Goal: Check status

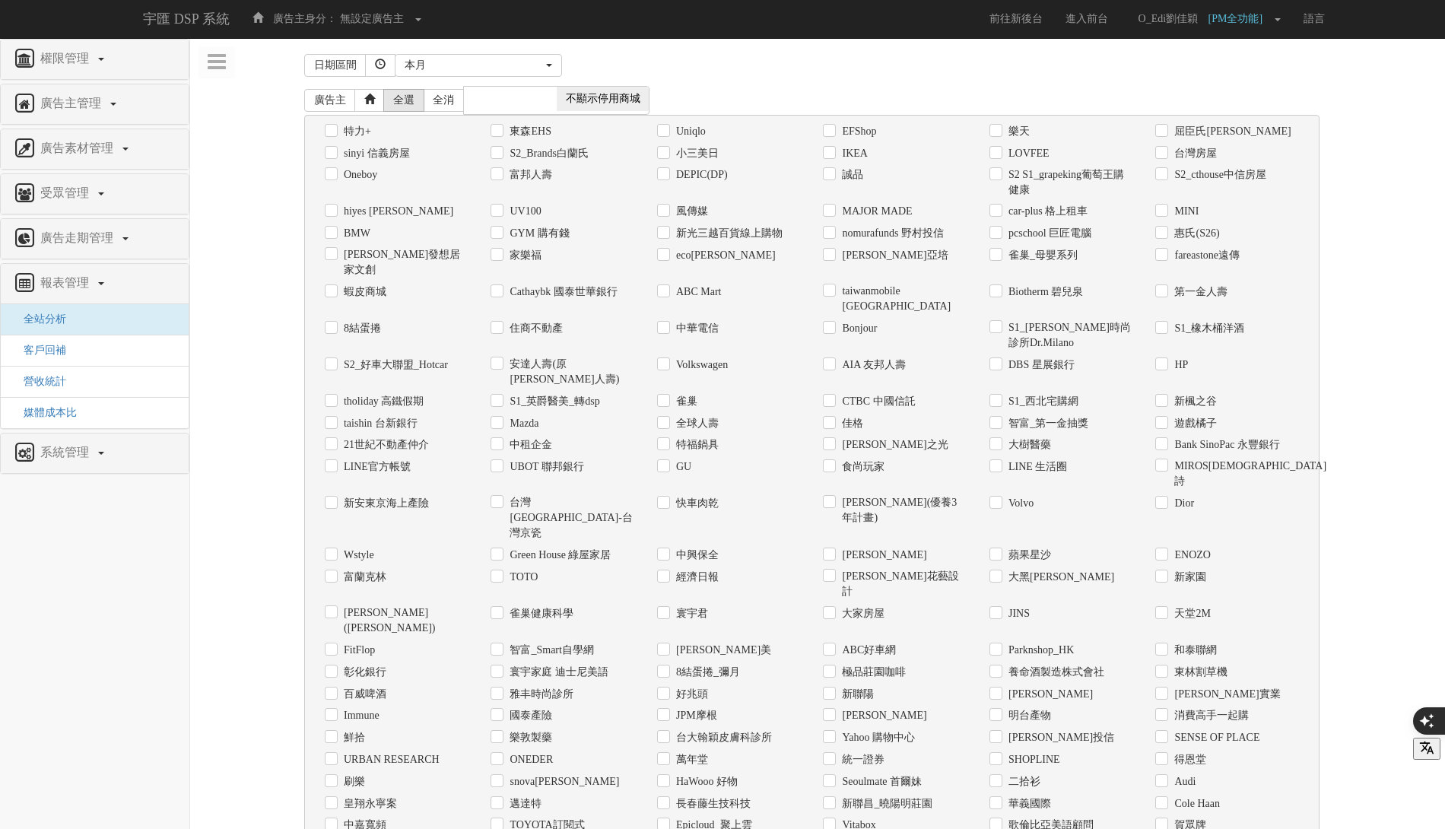
click at [392, 106] on link "全選" at bounding box center [403, 100] width 41 height 23
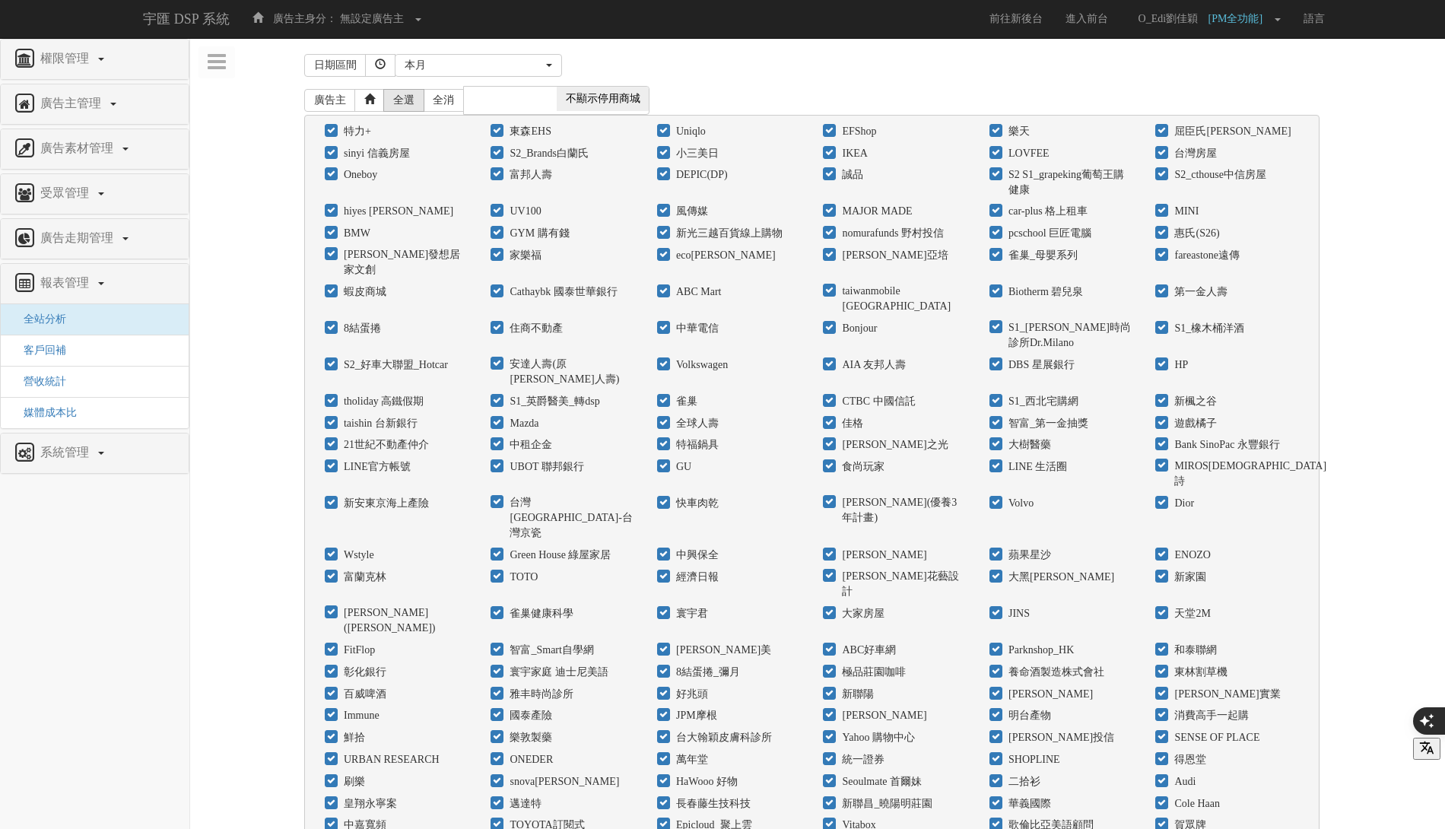
checkbox input "true"
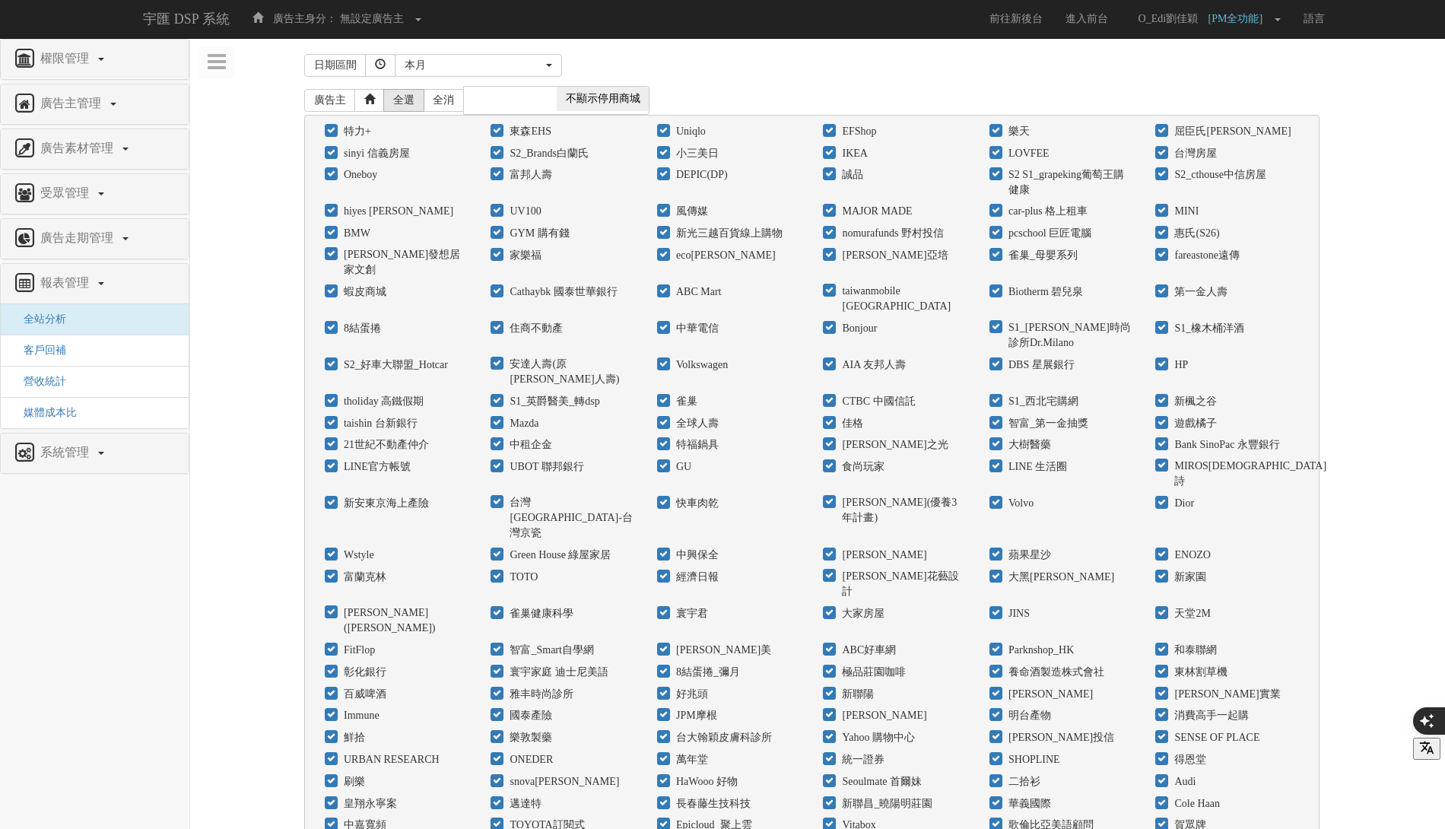
checkbox input "true"
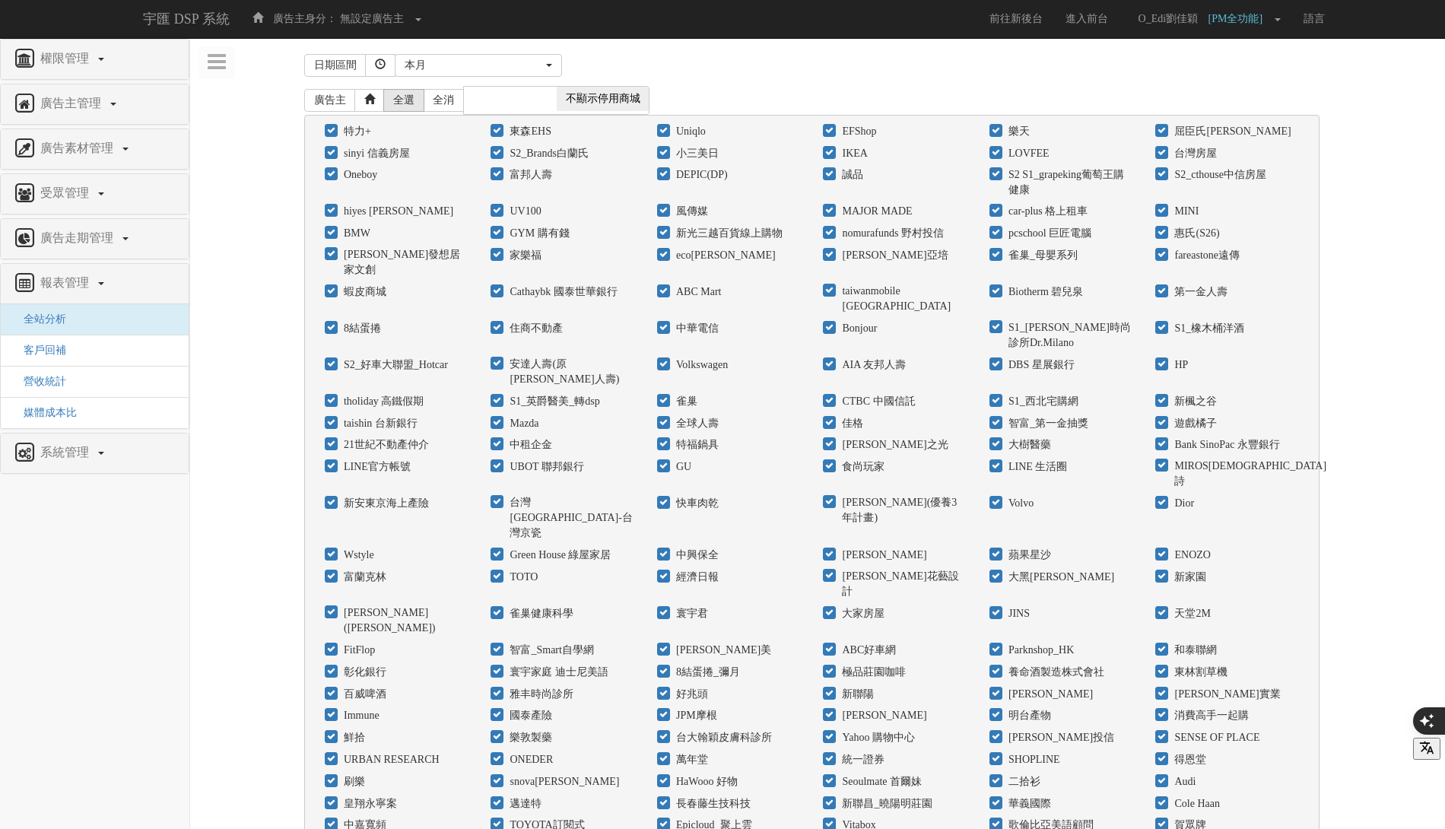
checkbox input "true"
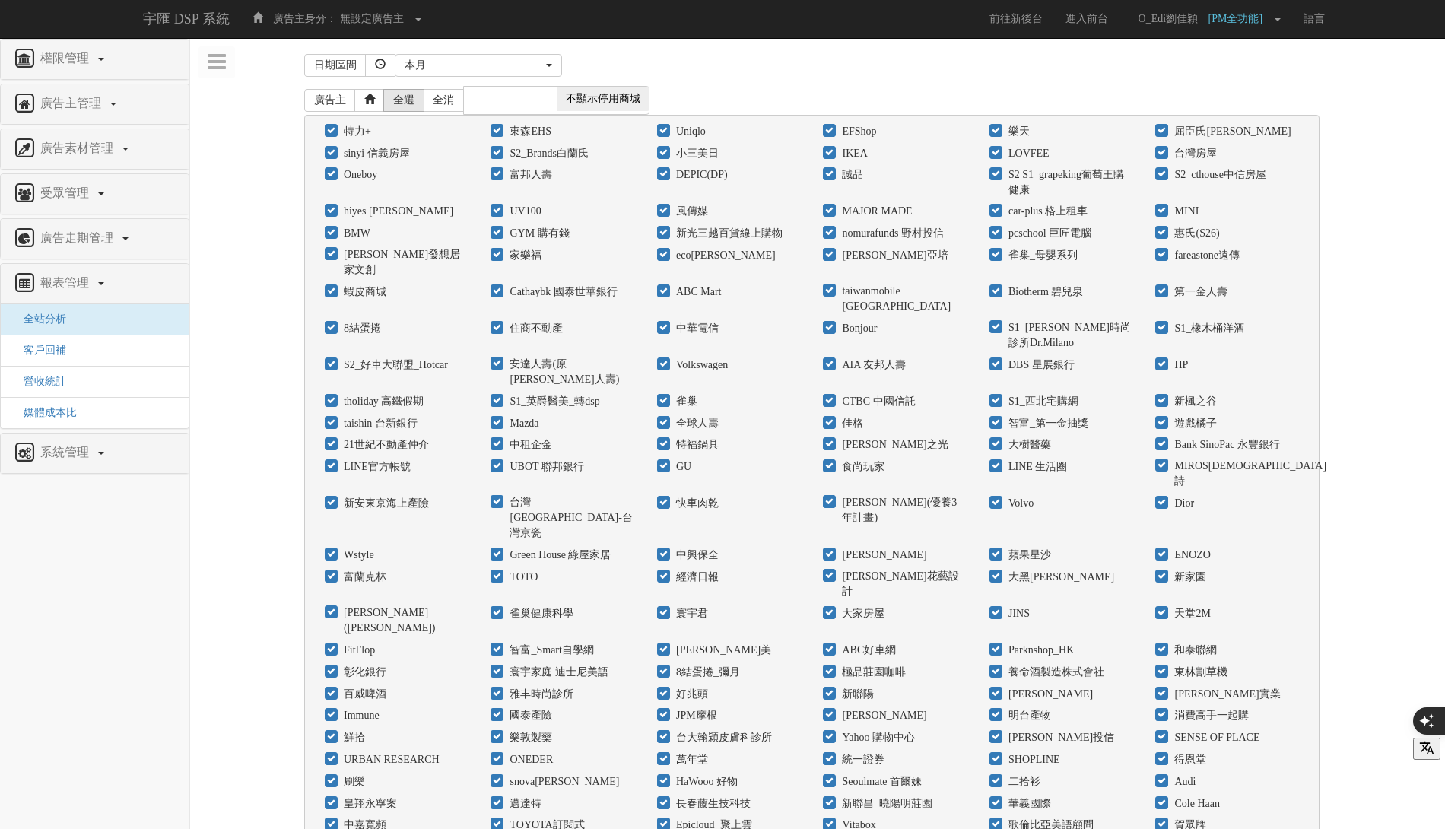
checkbox input "true"
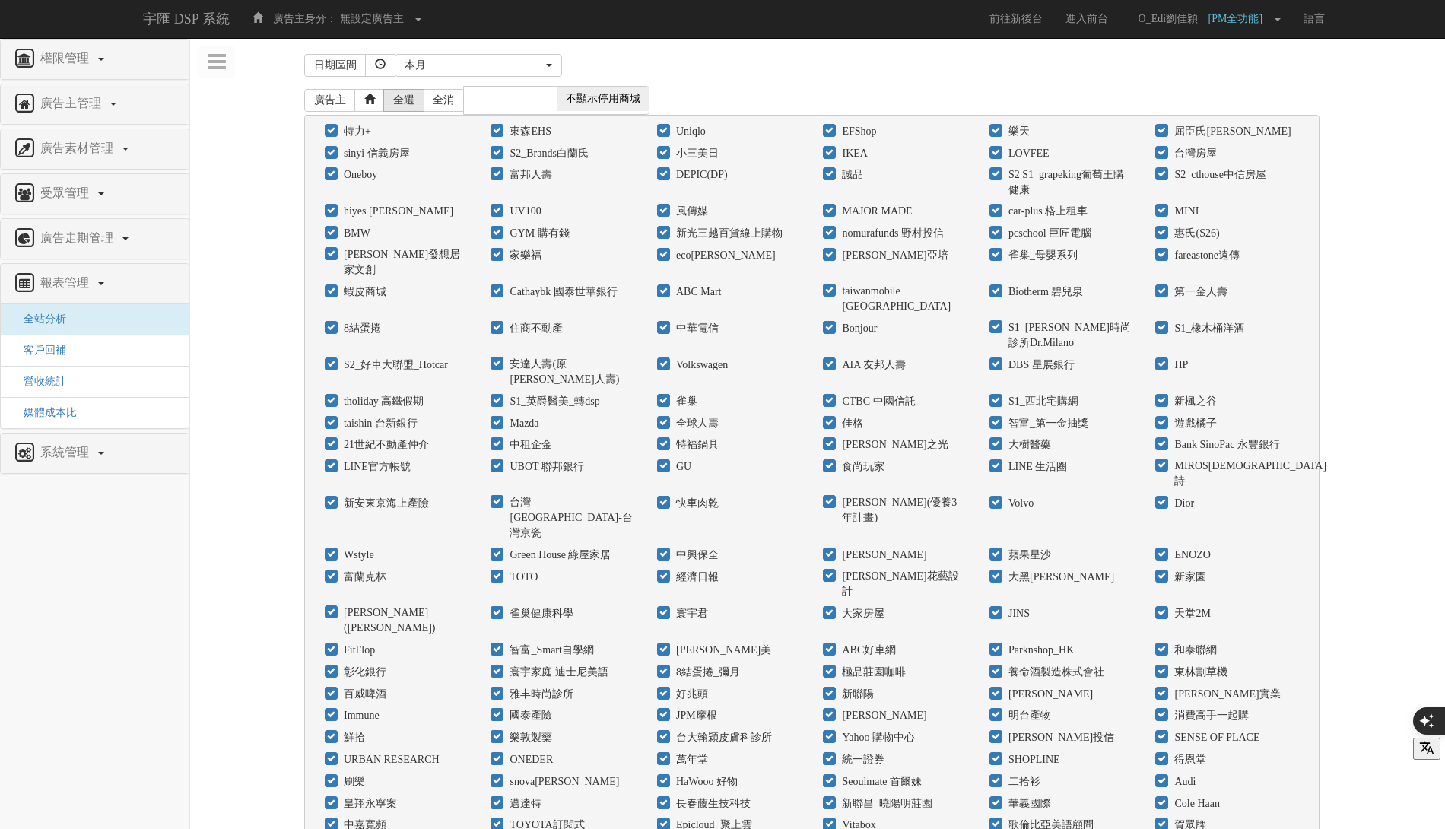
checkbox input "true"
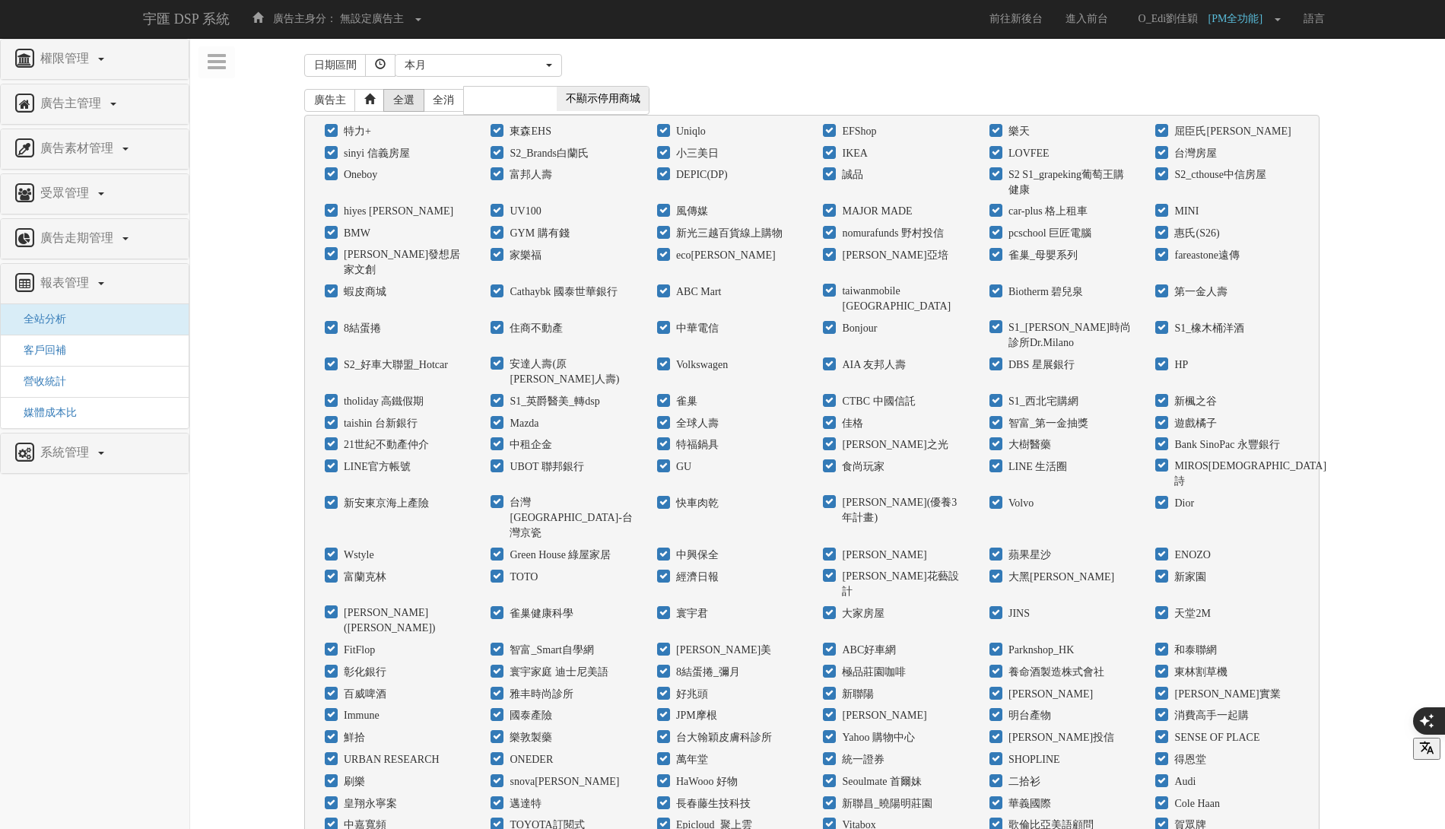
checkbox input "true"
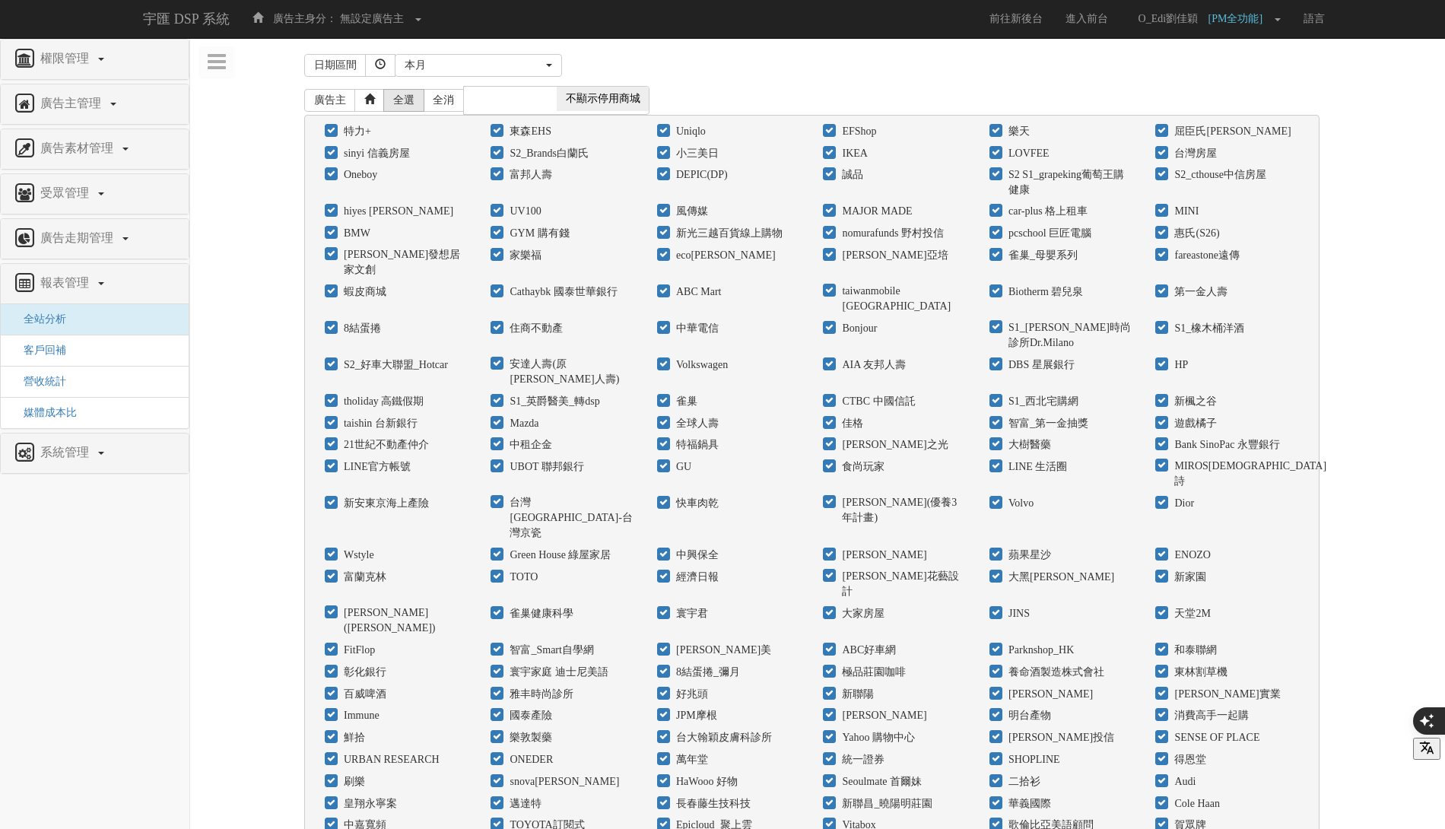
checkbox input "true"
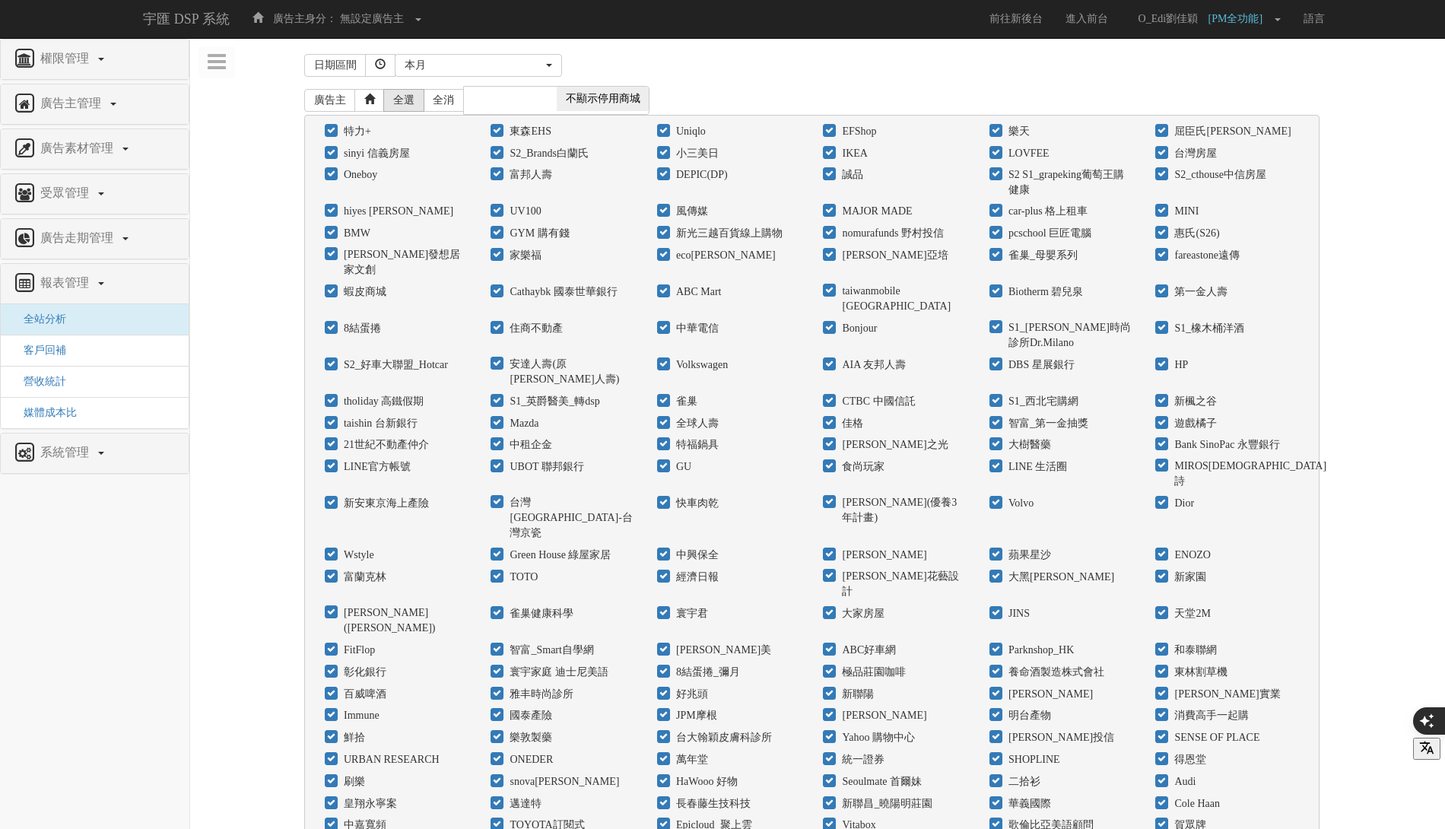
checkbox input "true"
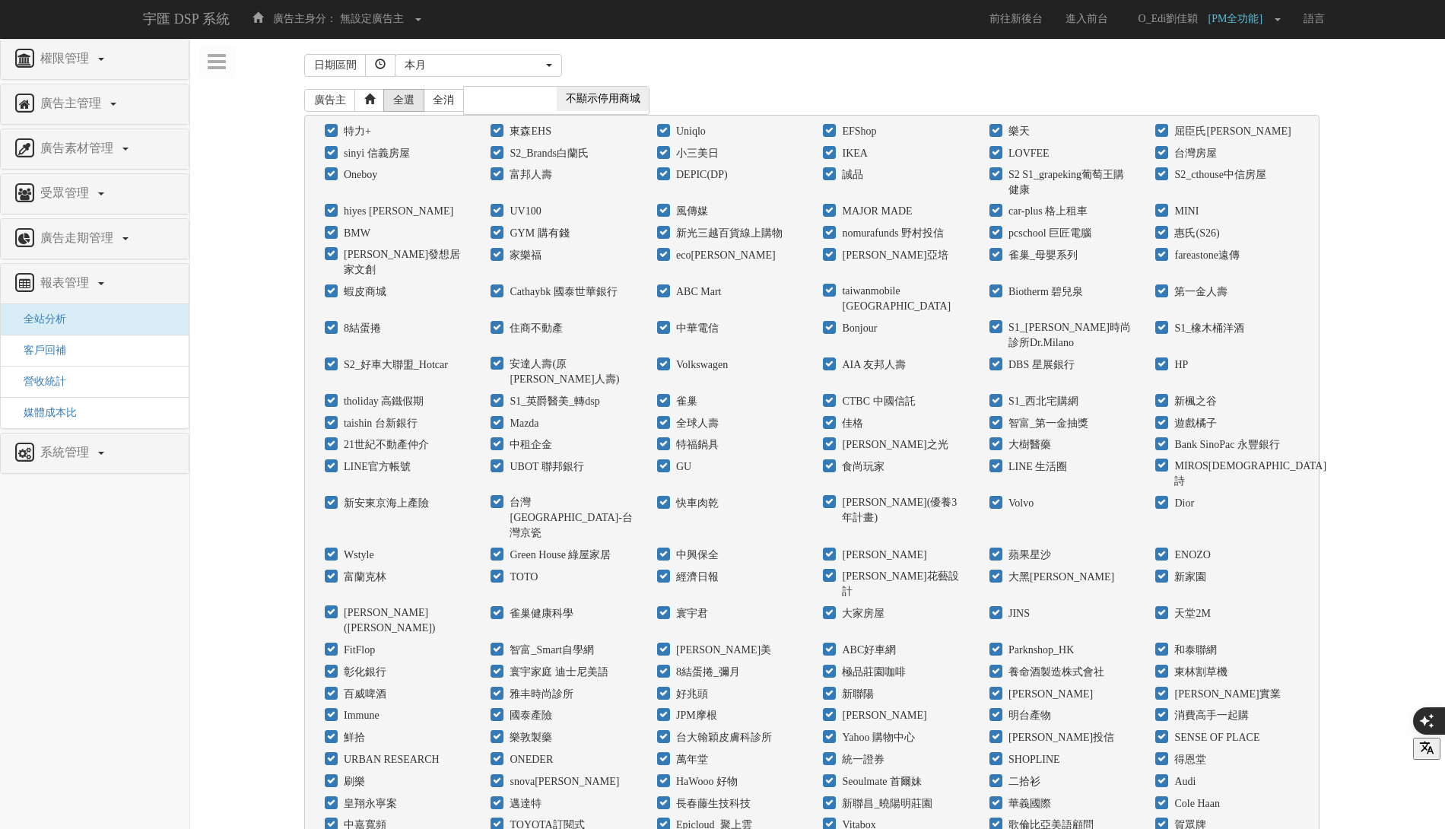
checkbox input "true"
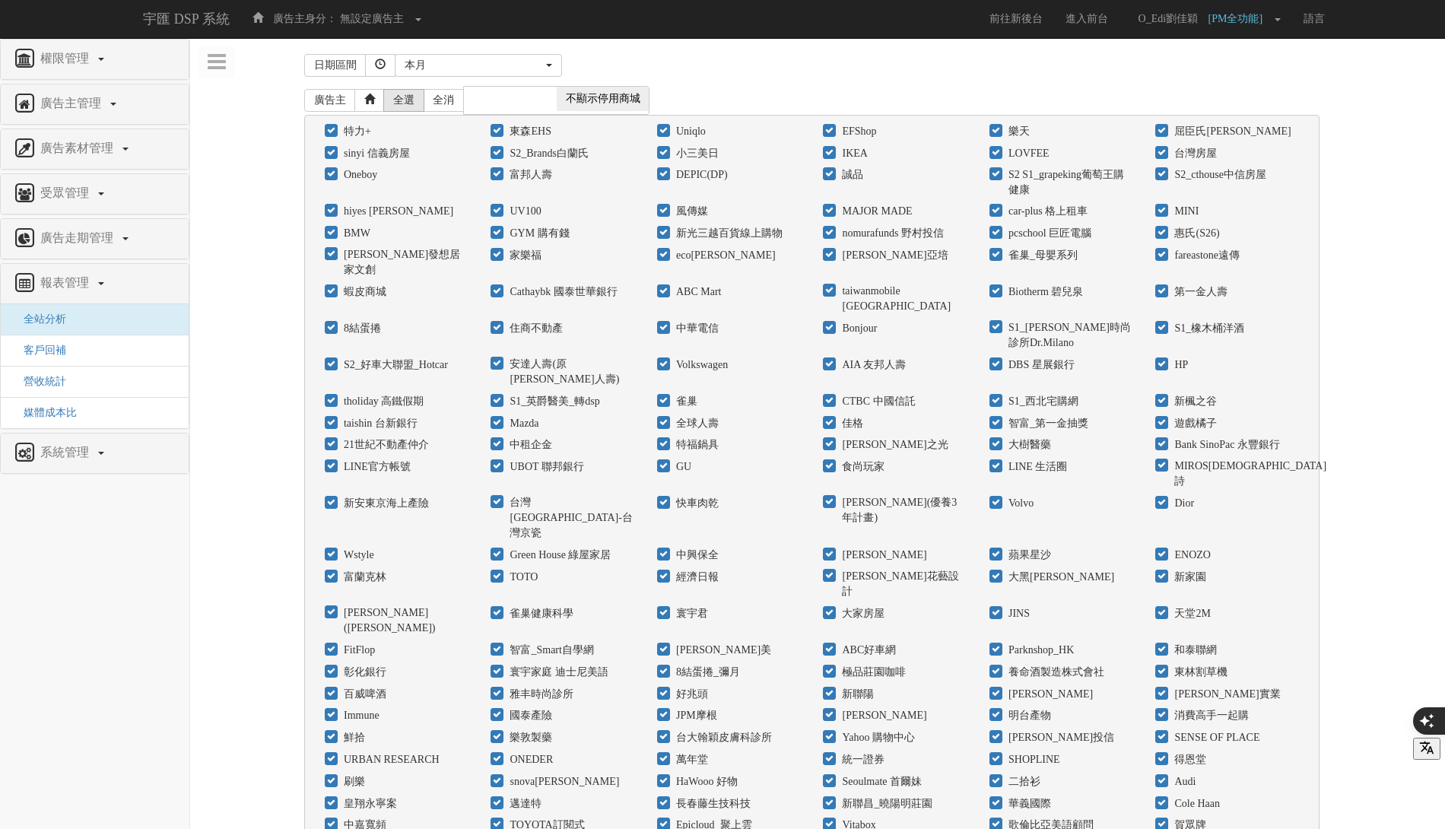
checkbox input "true"
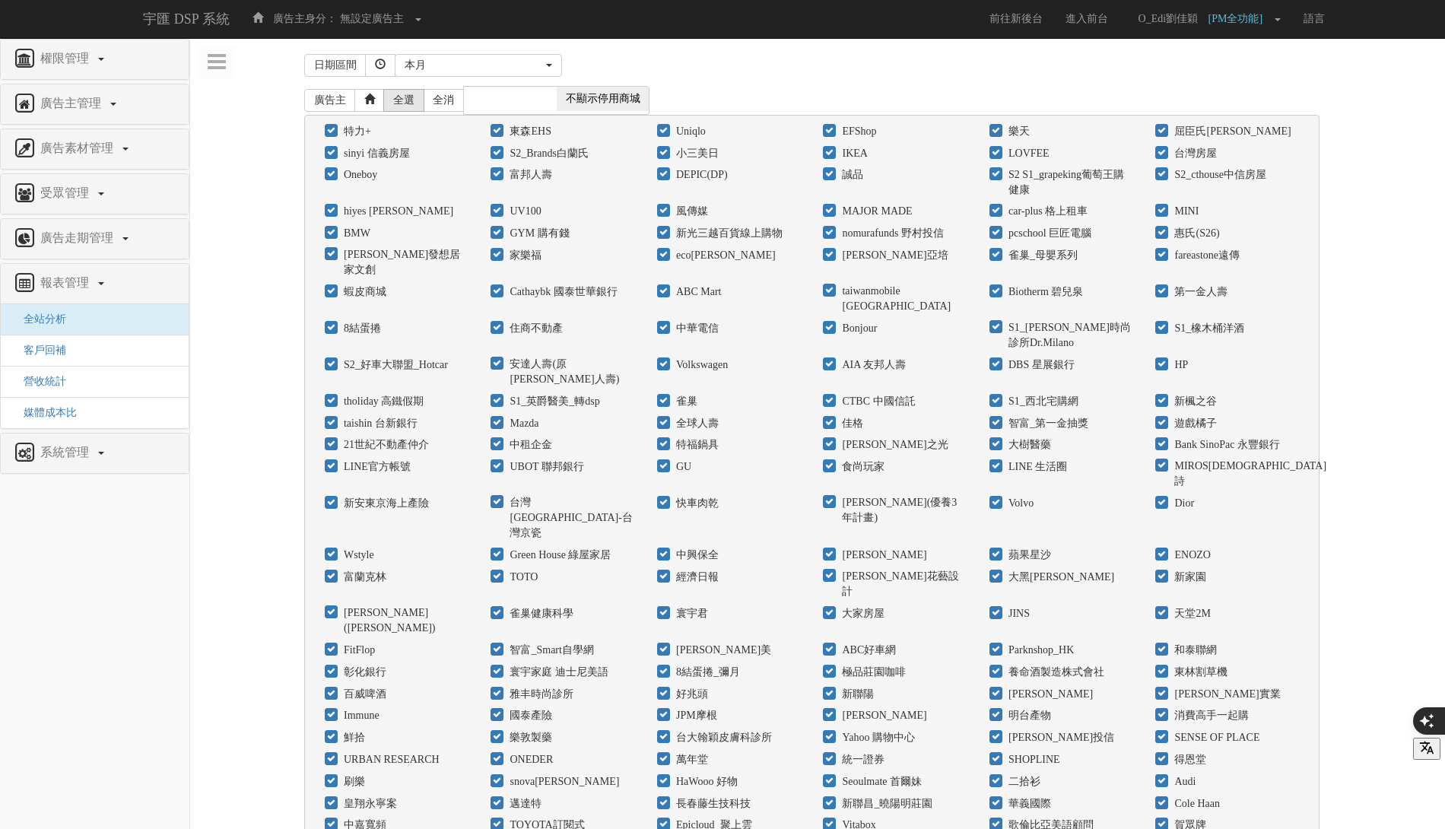
checkbox input "true"
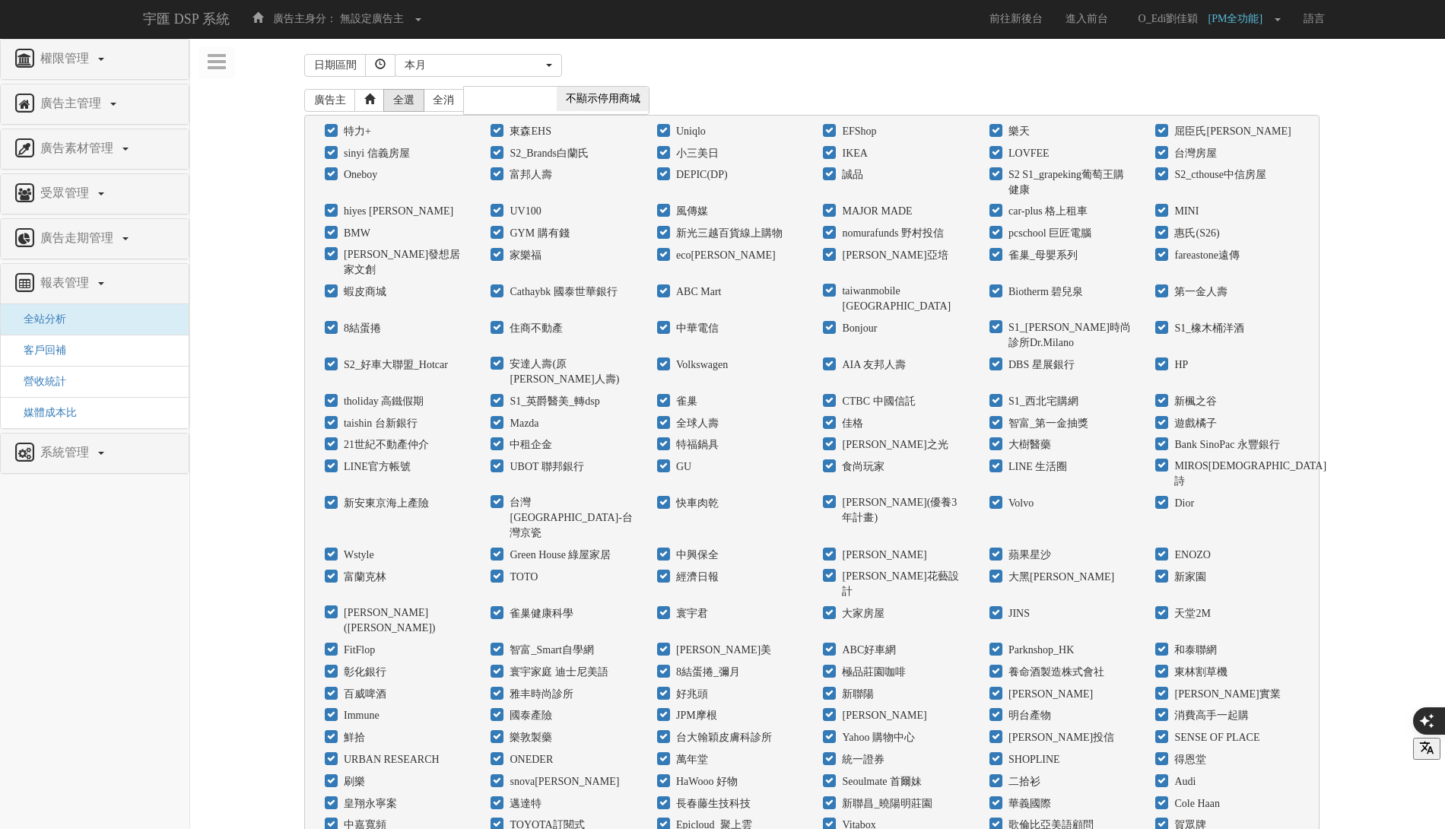
checkbox input "true"
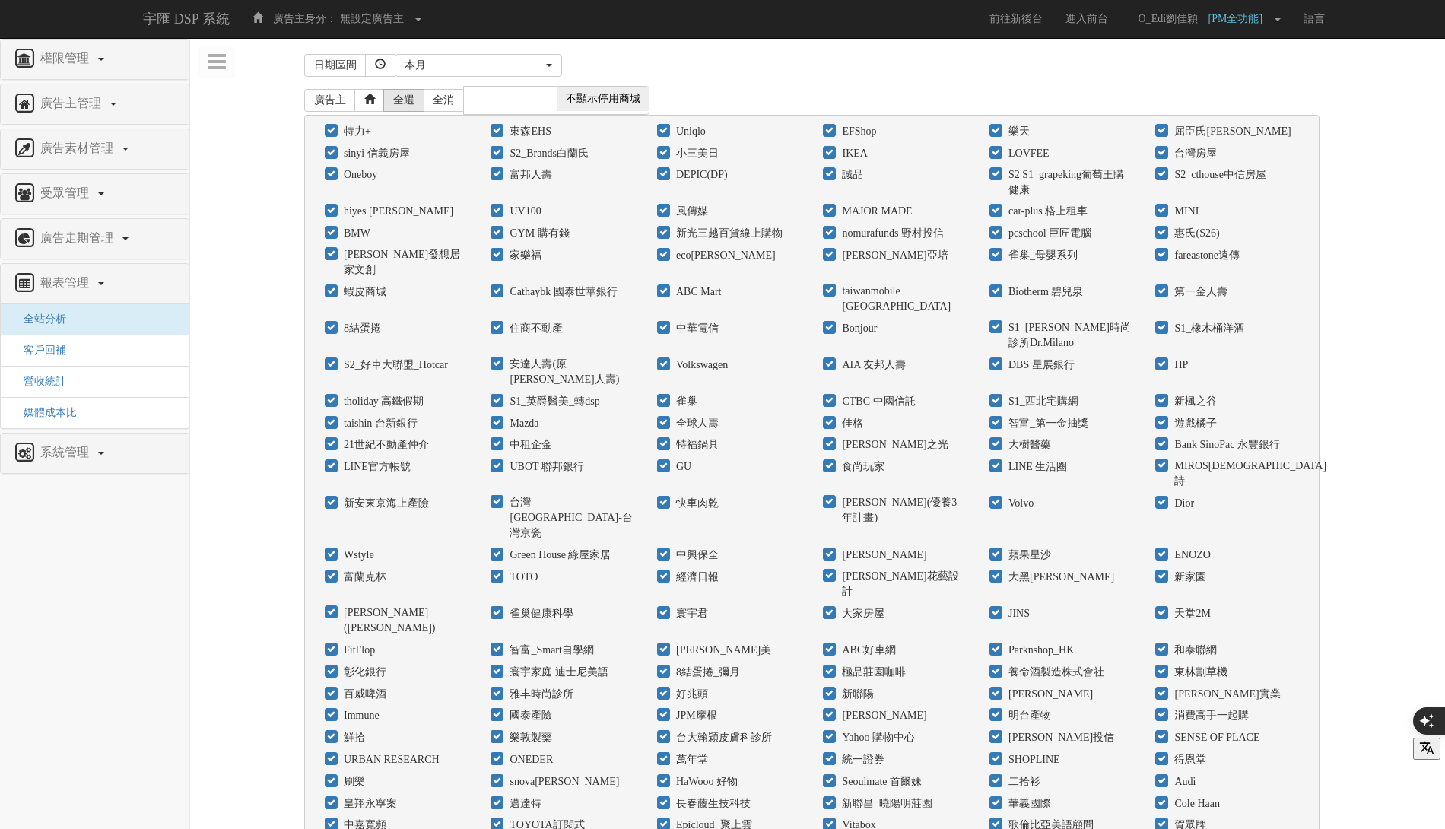
checkbox input "true"
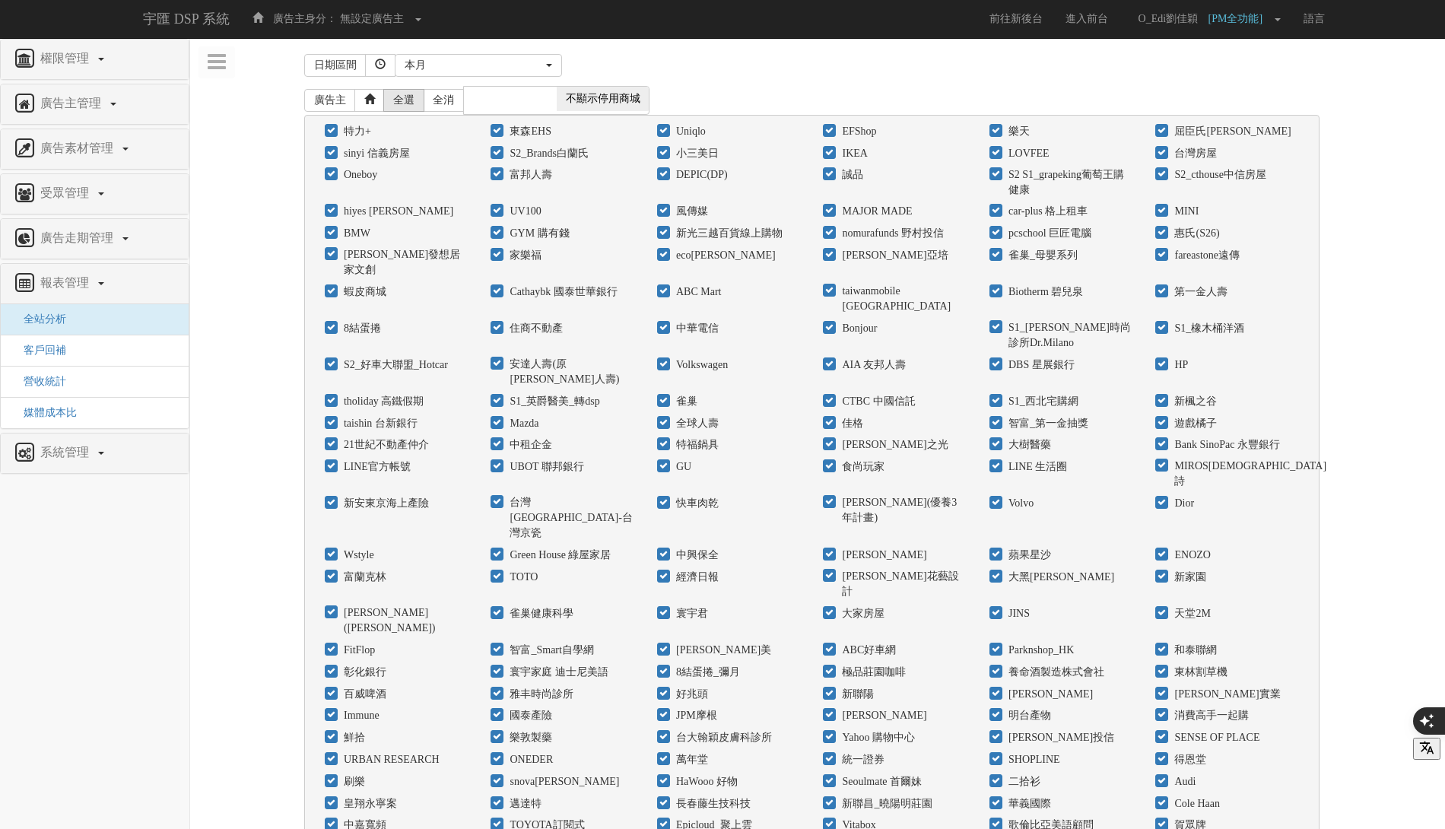
checkbox input "true"
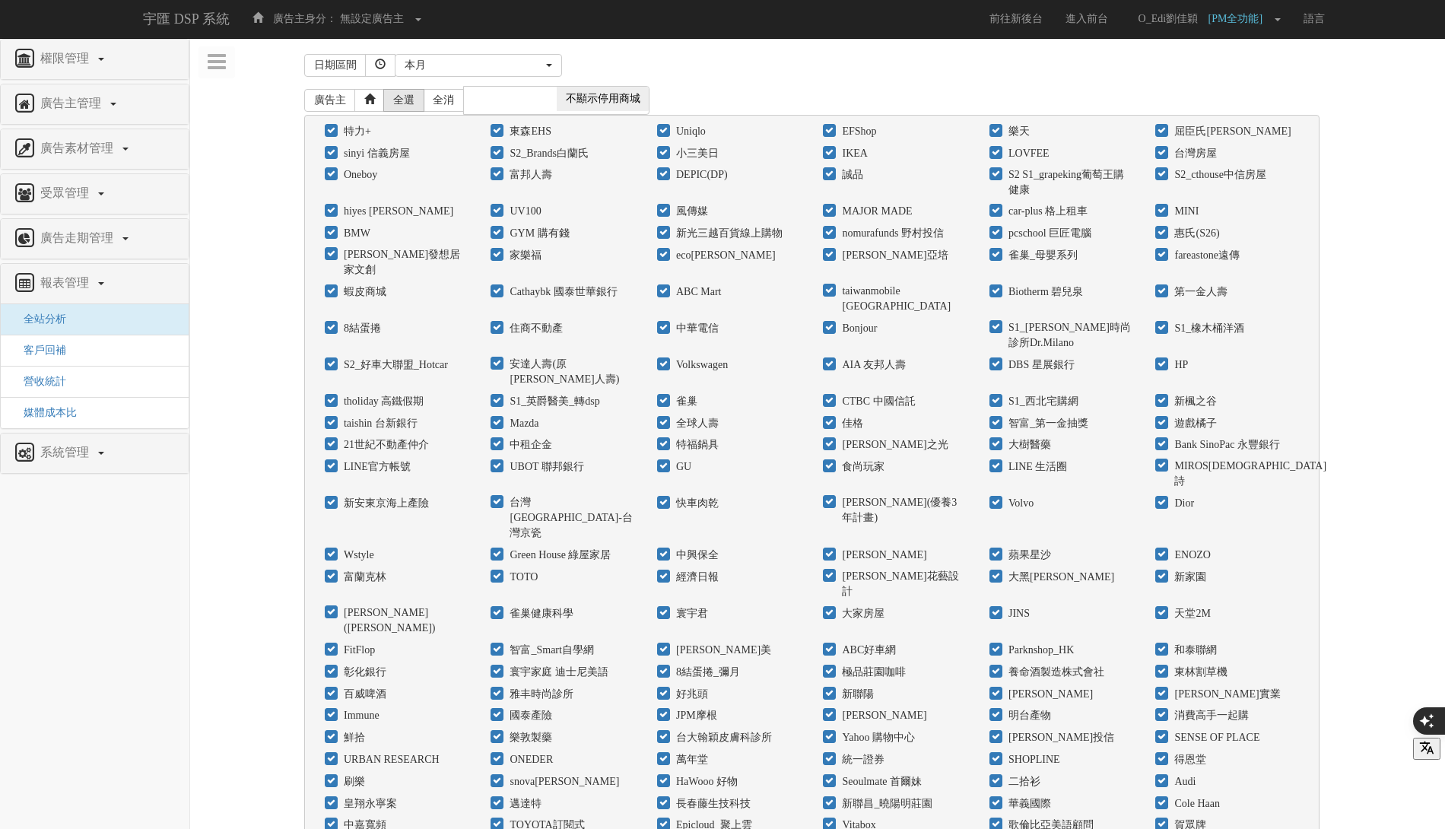
checkbox input "true"
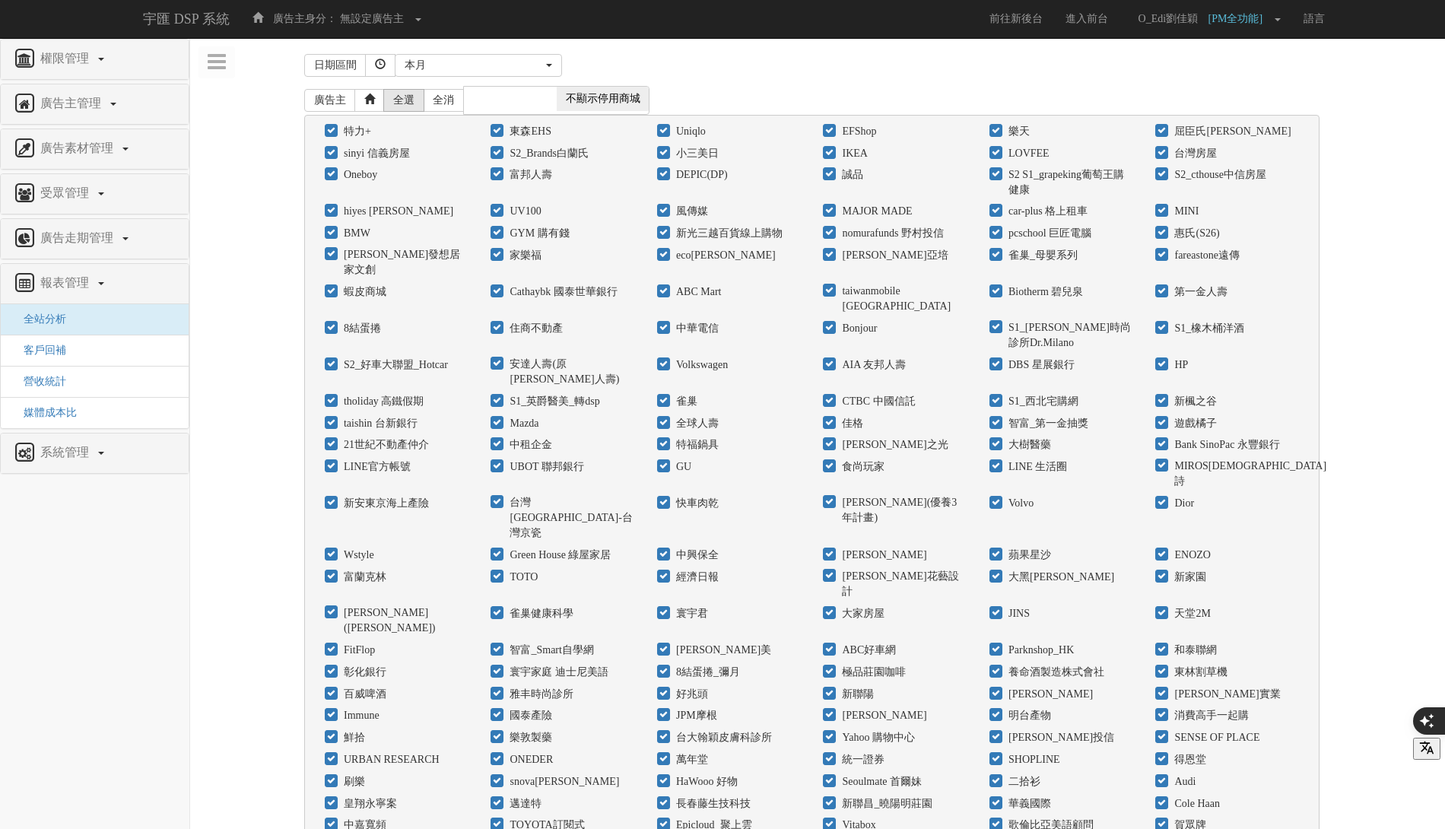
checkbox input "true"
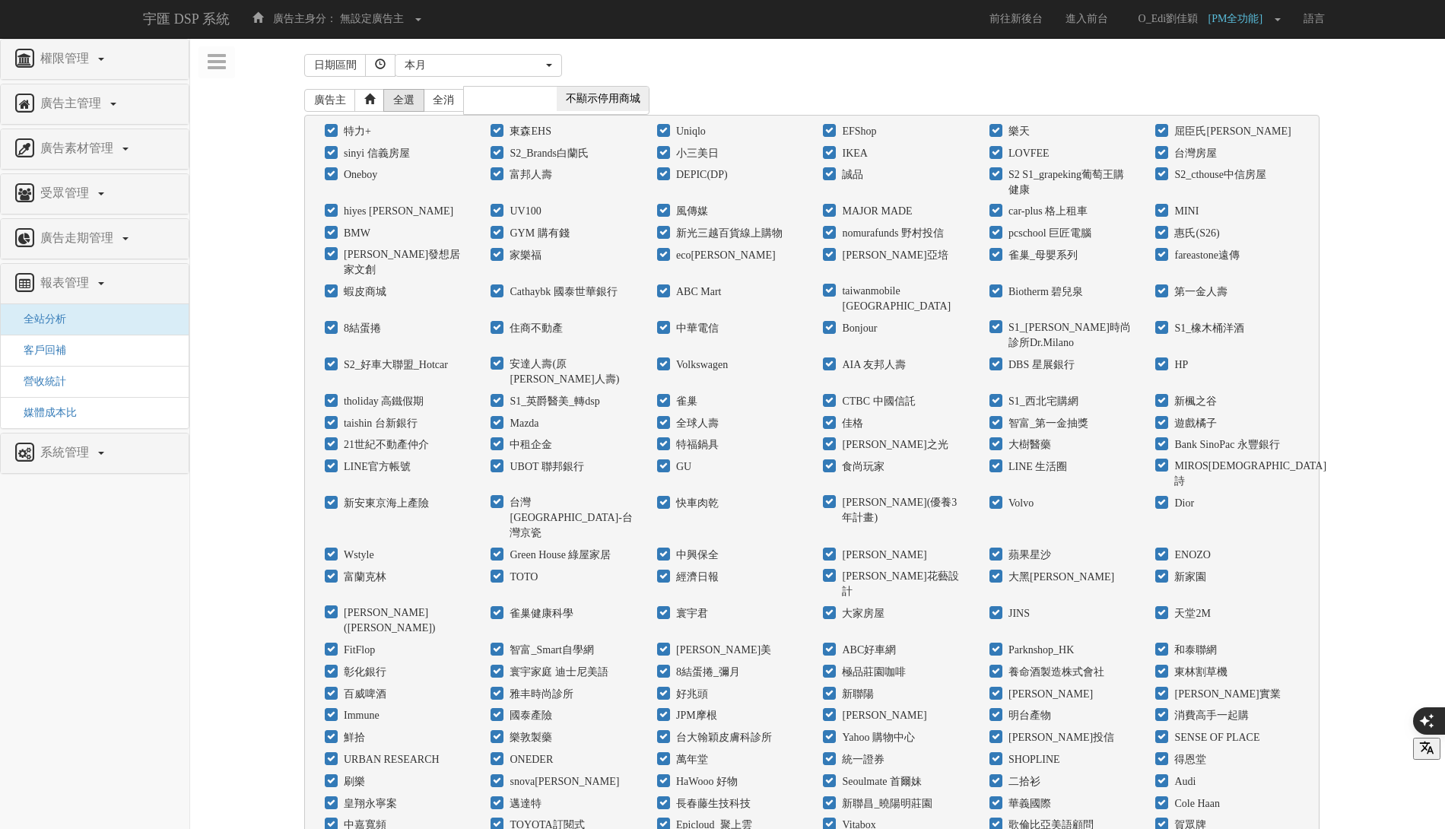
checkbox input "true"
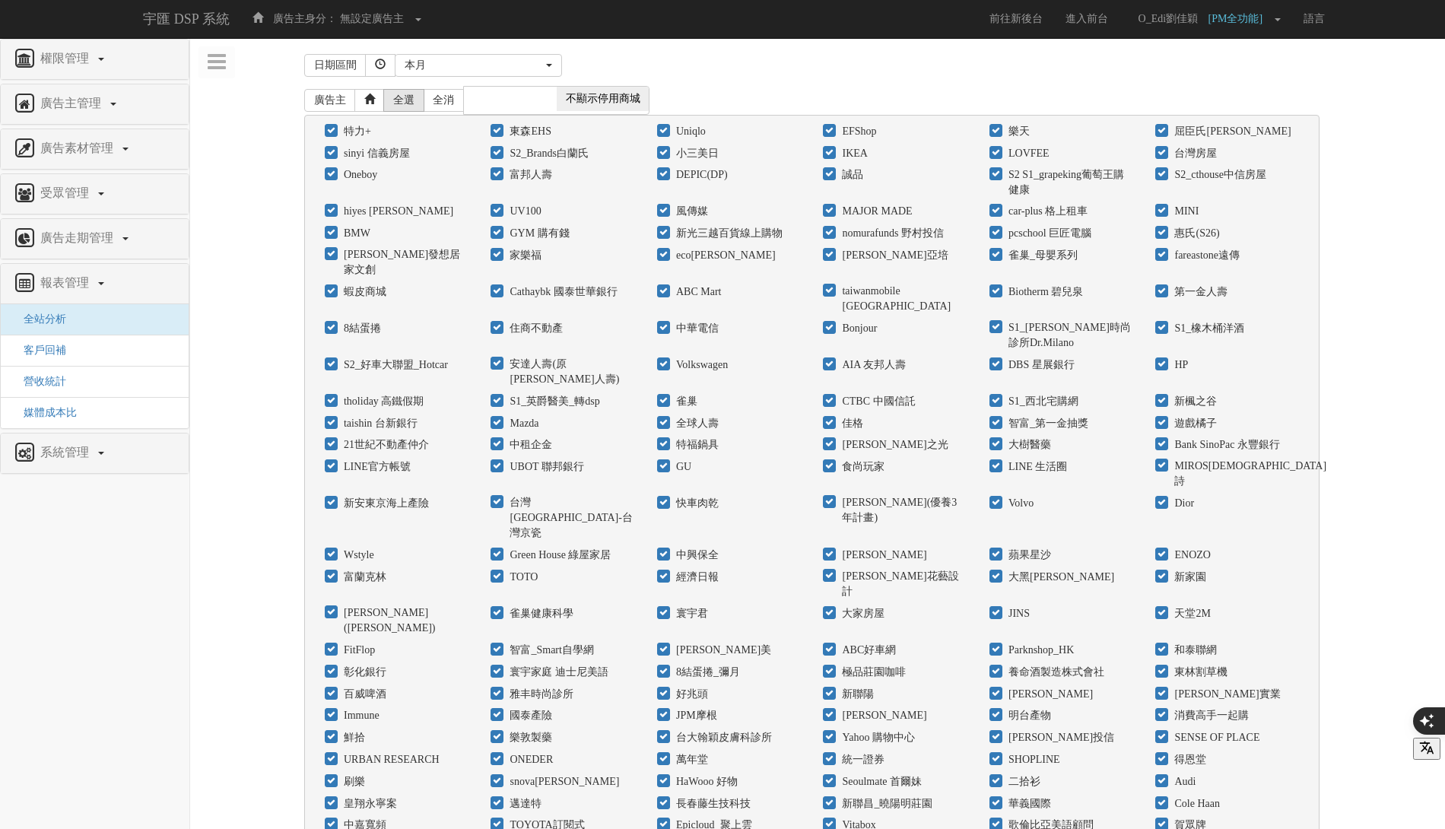
checkbox input "true"
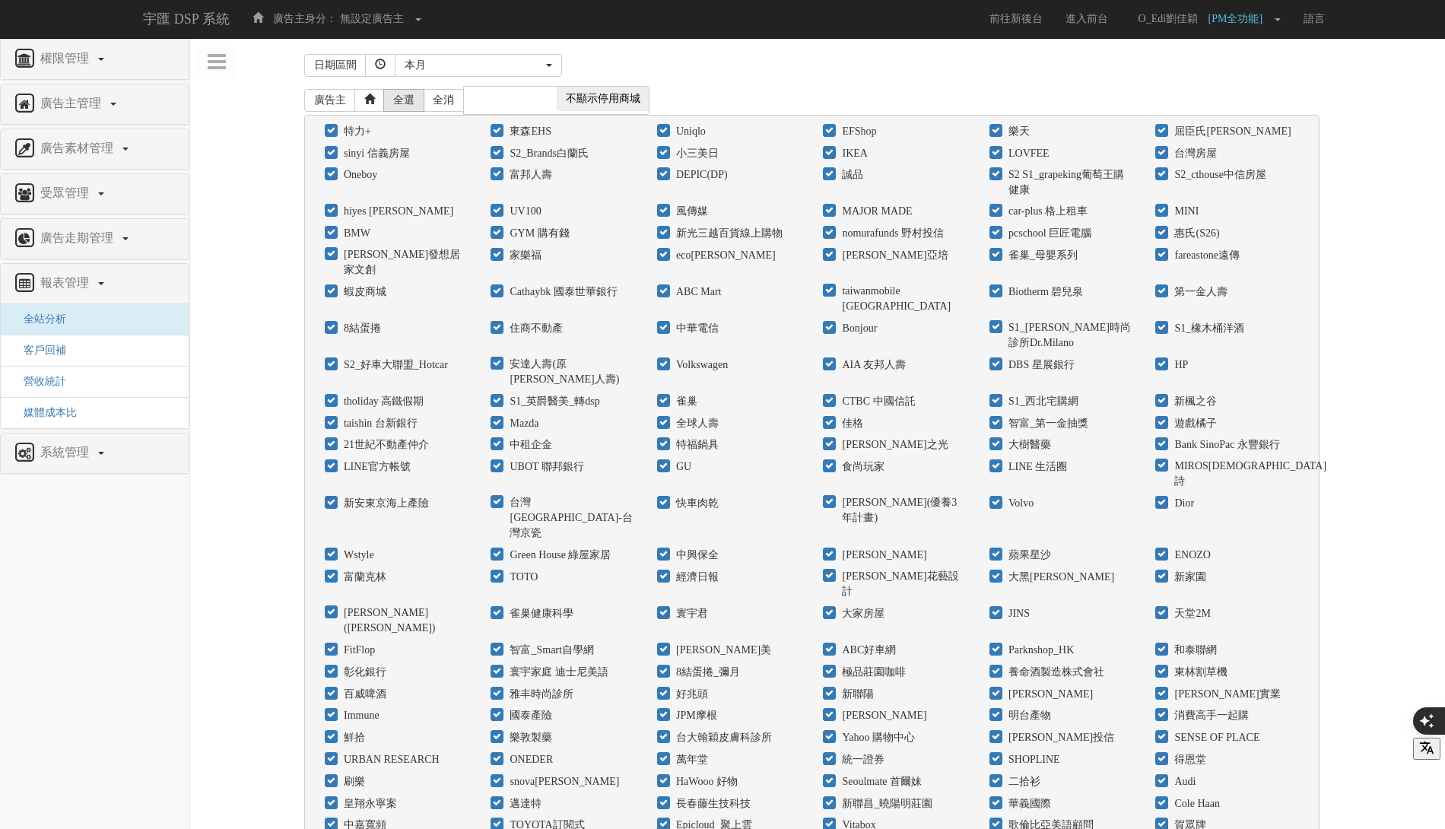
checkbox input "true"
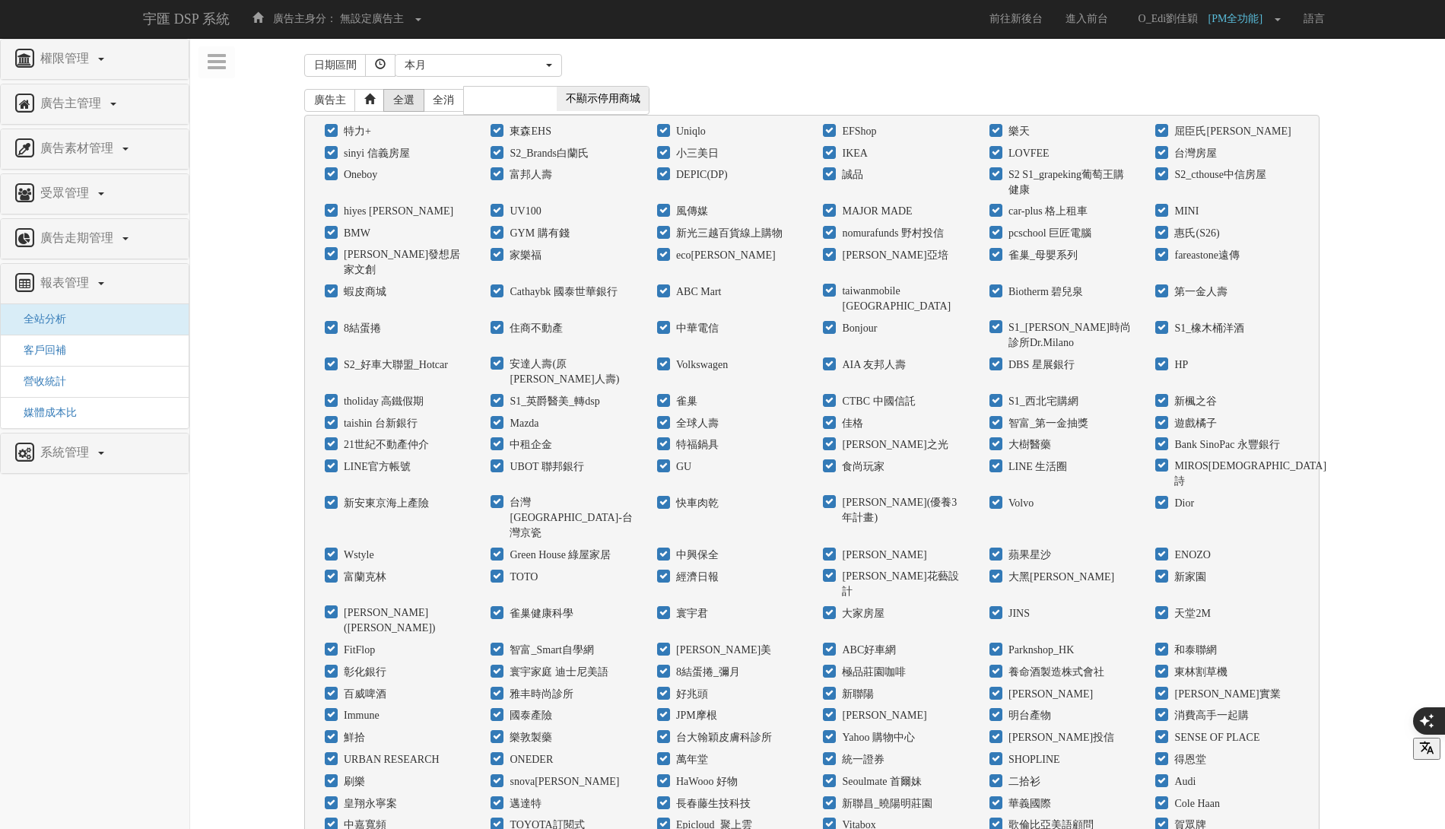
checkbox input "true"
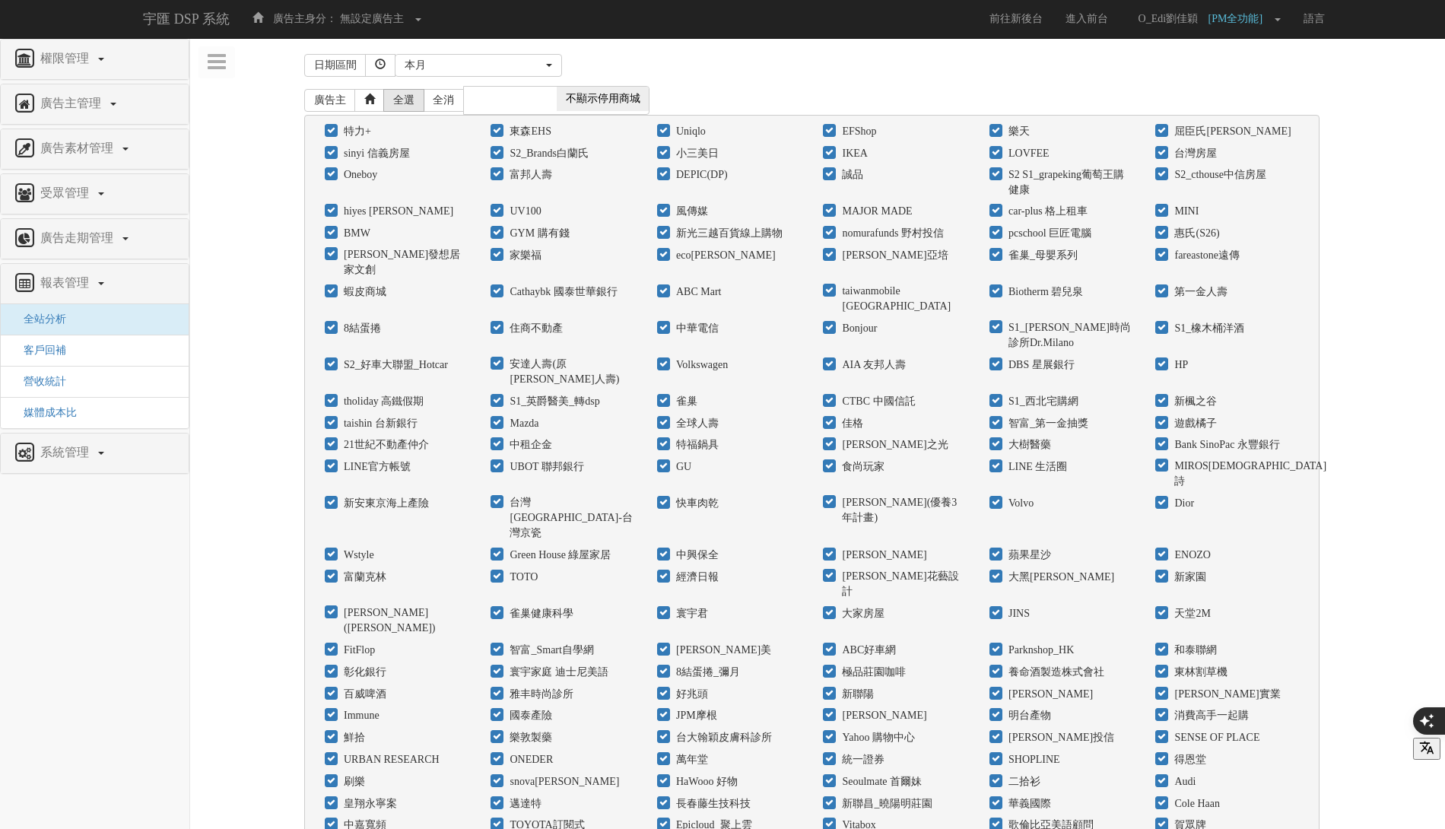
checkbox input "true"
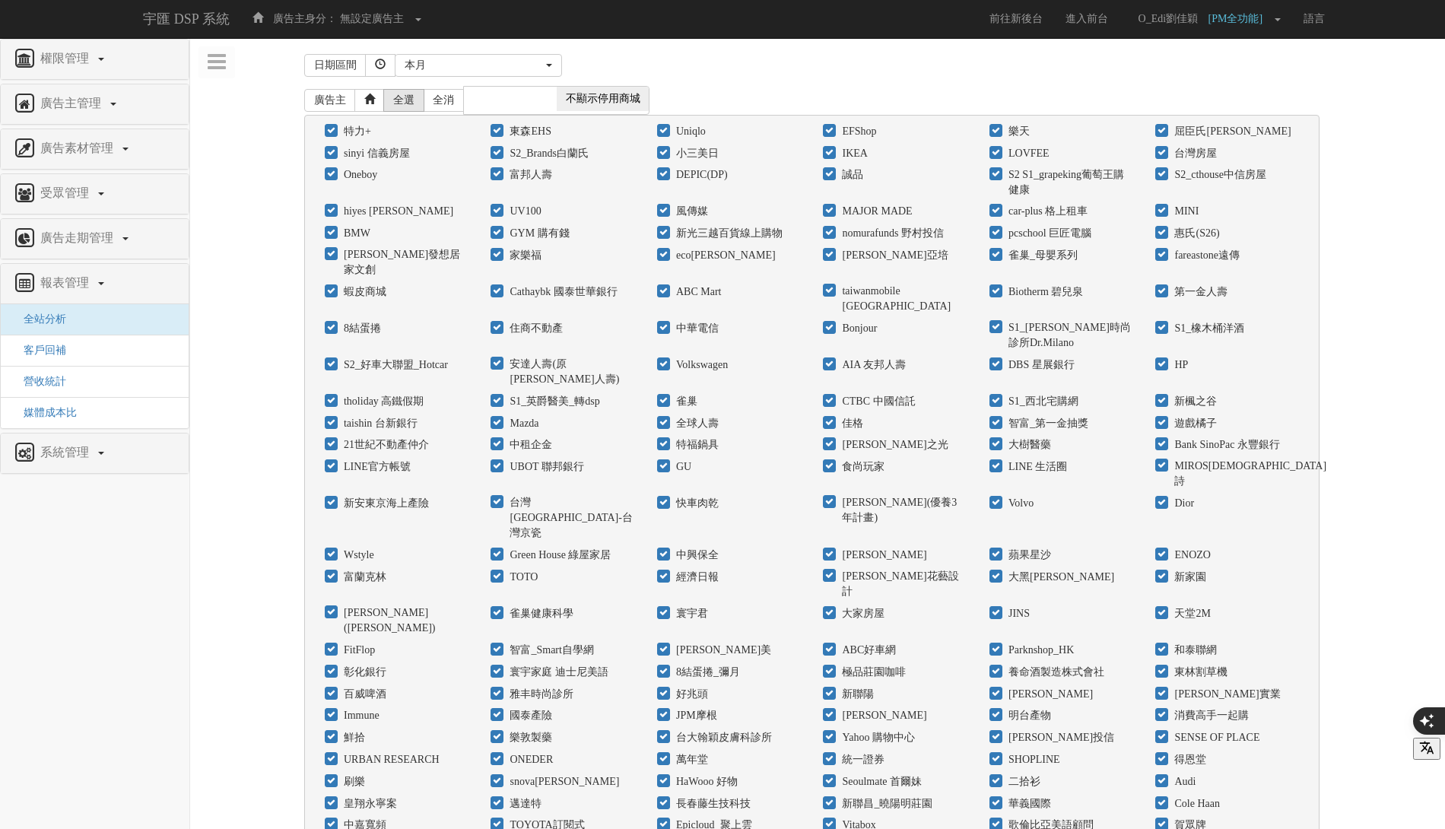
checkbox input "true"
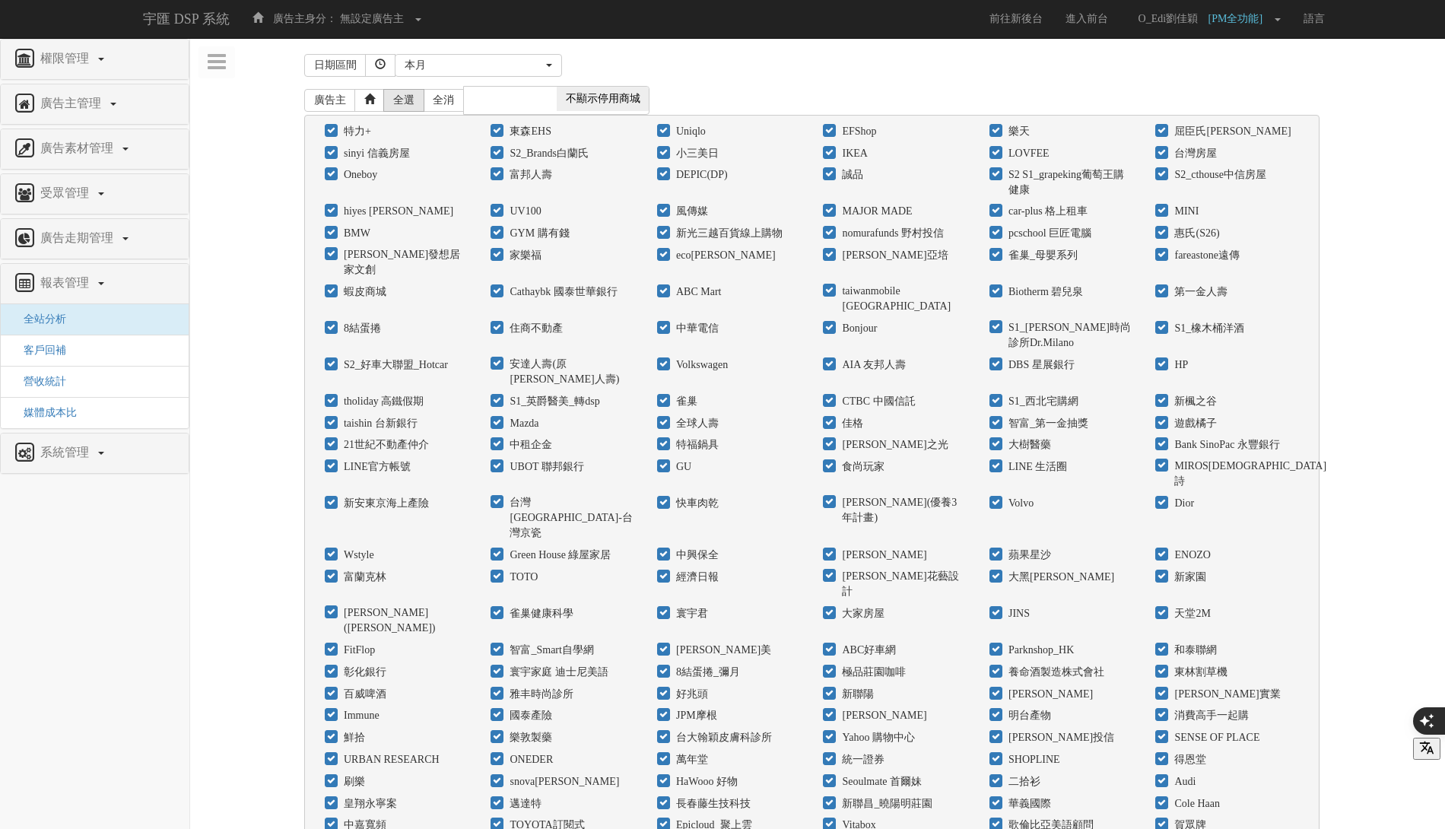
checkbox input "true"
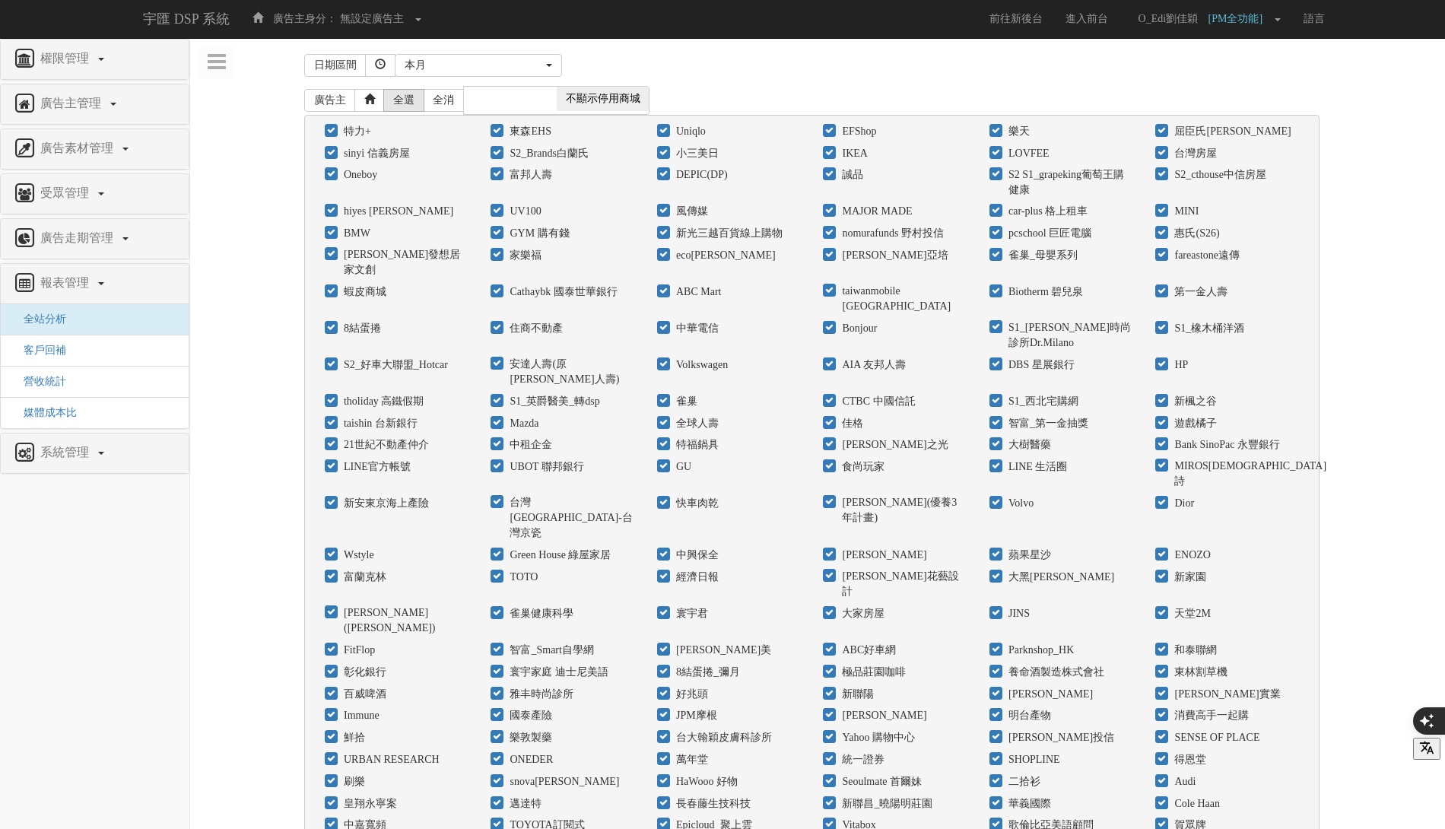
checkbox input "true"
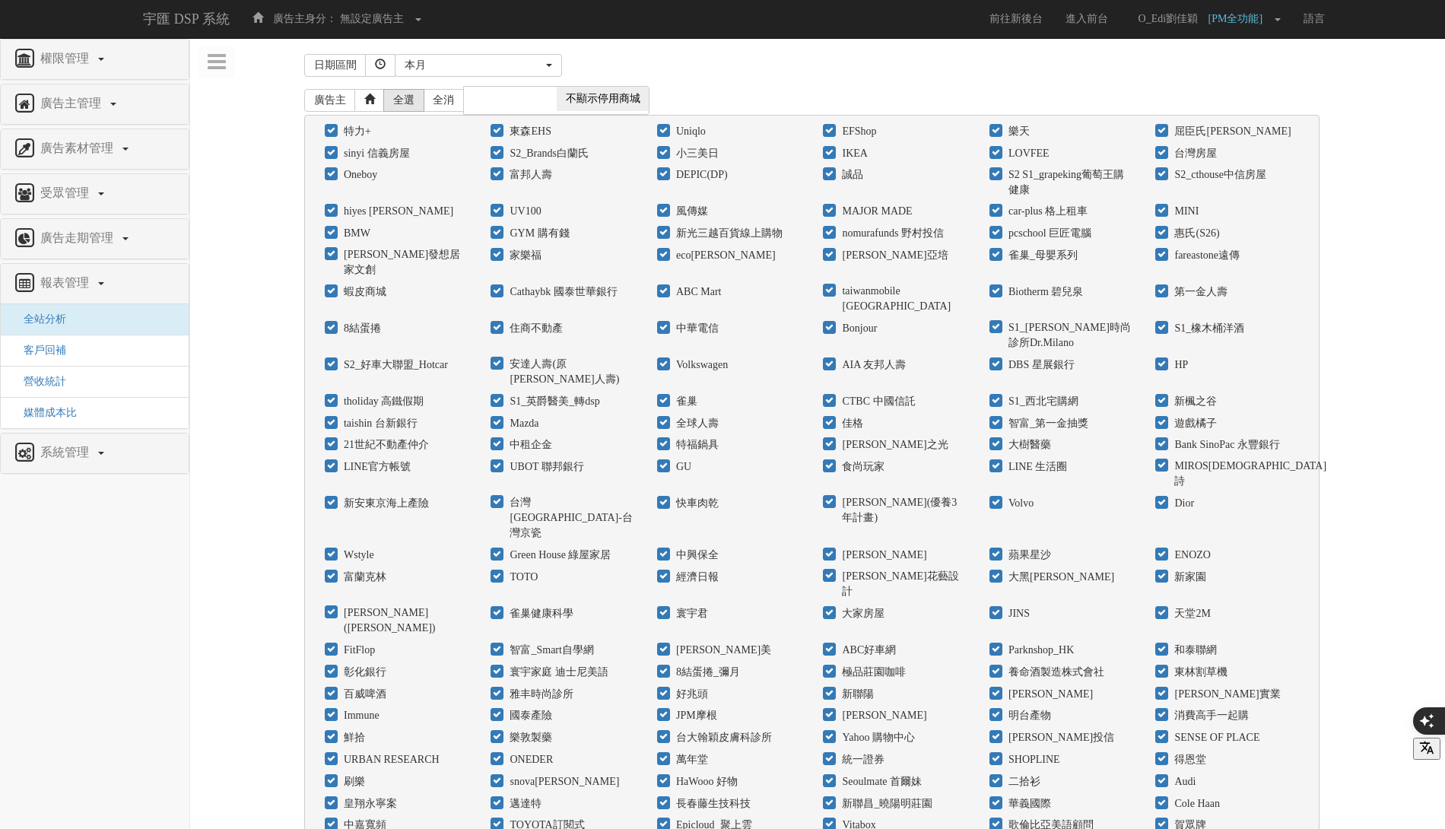
checkbox input "true"
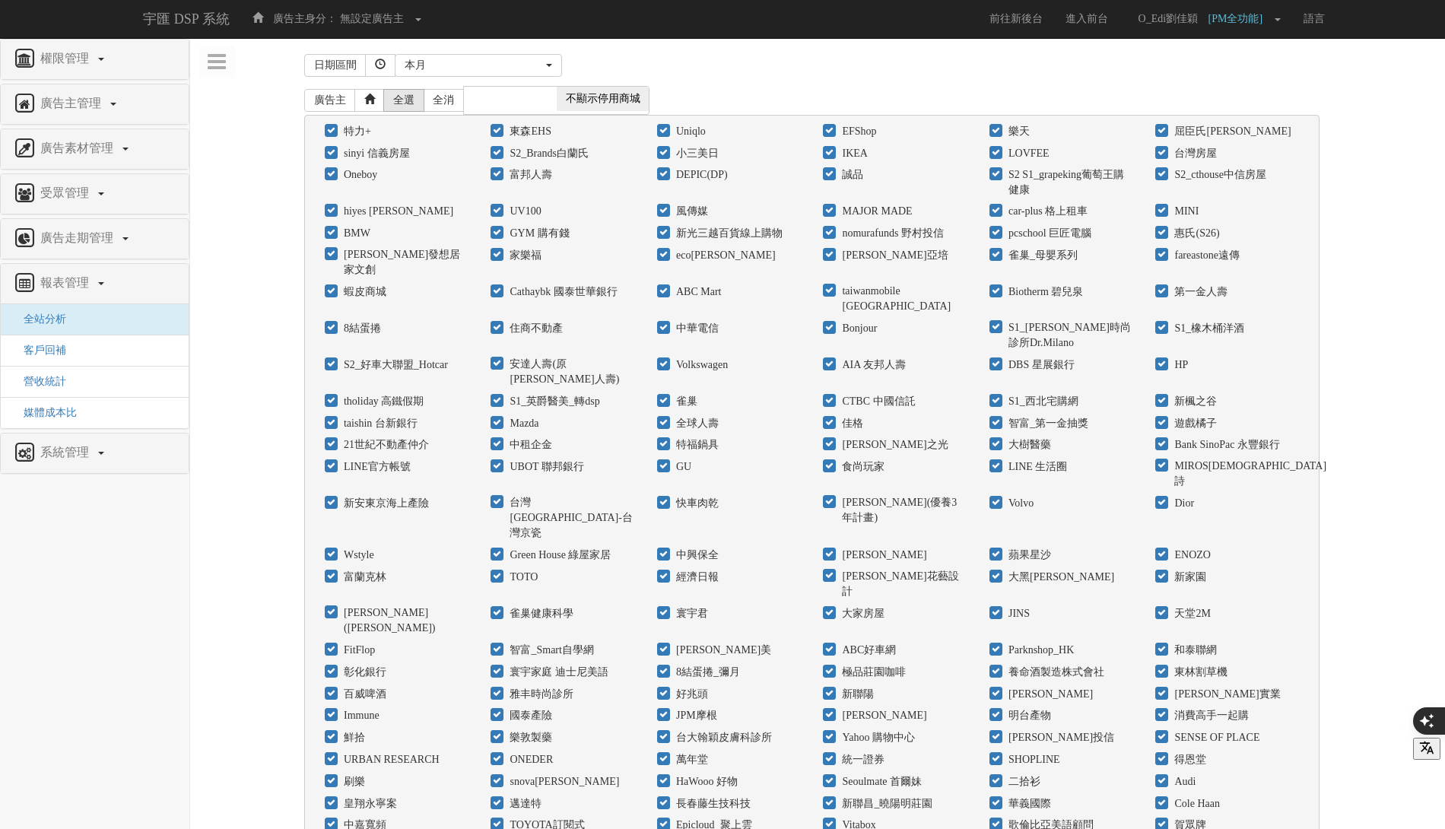
checkbox input "true"
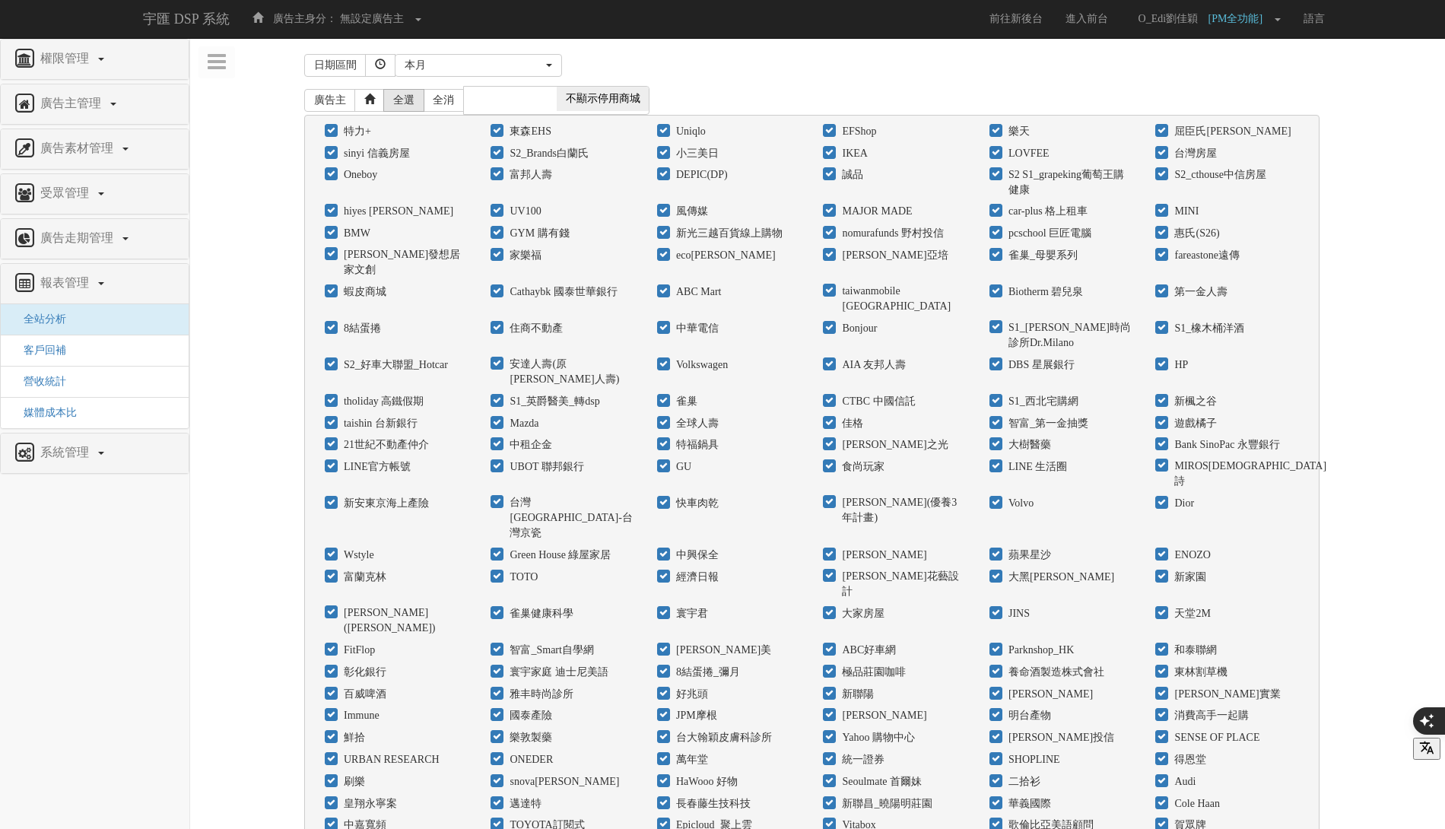
checkbox input "true"
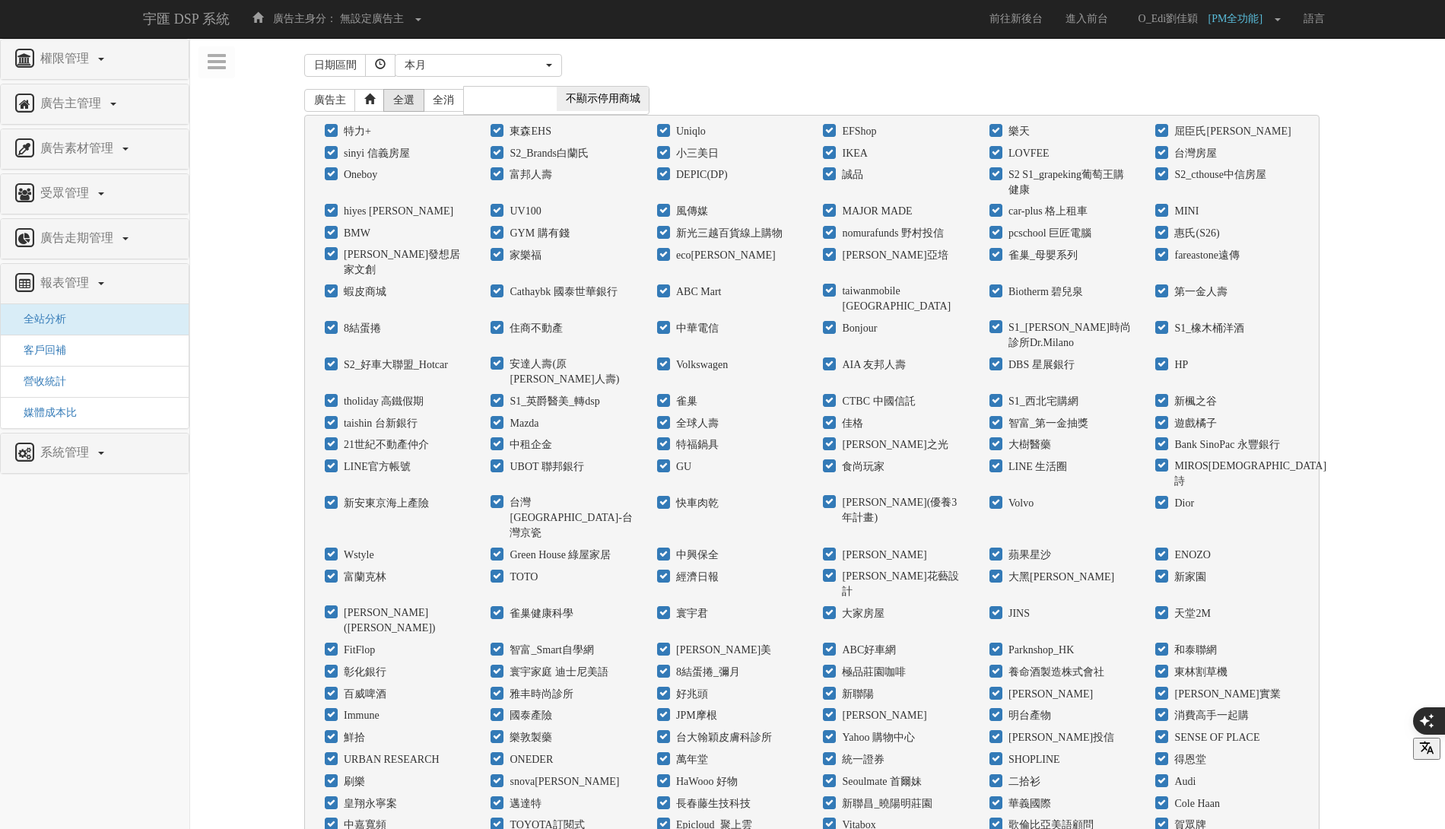
checkbox input "true"
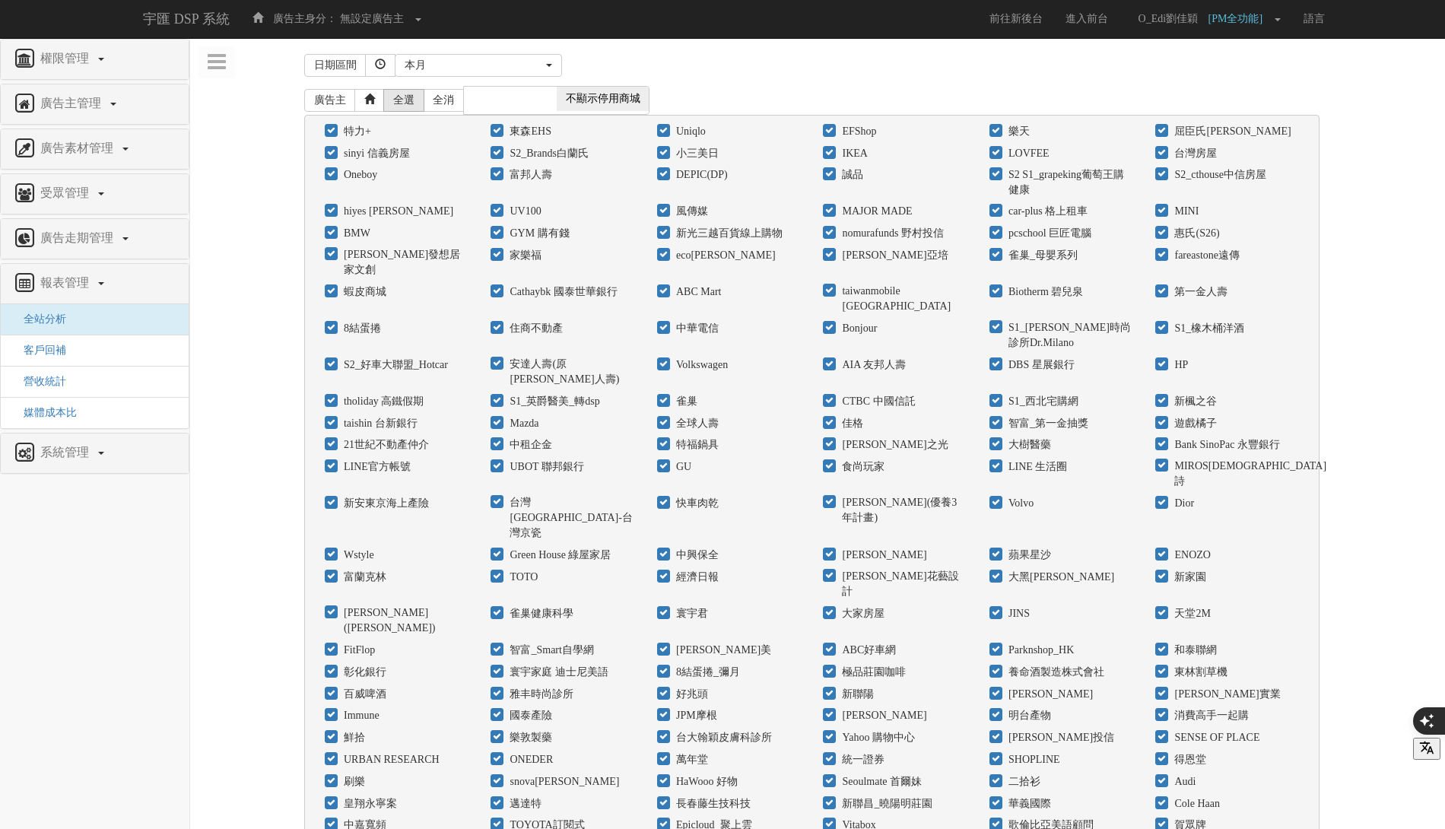
checkbox input "true"
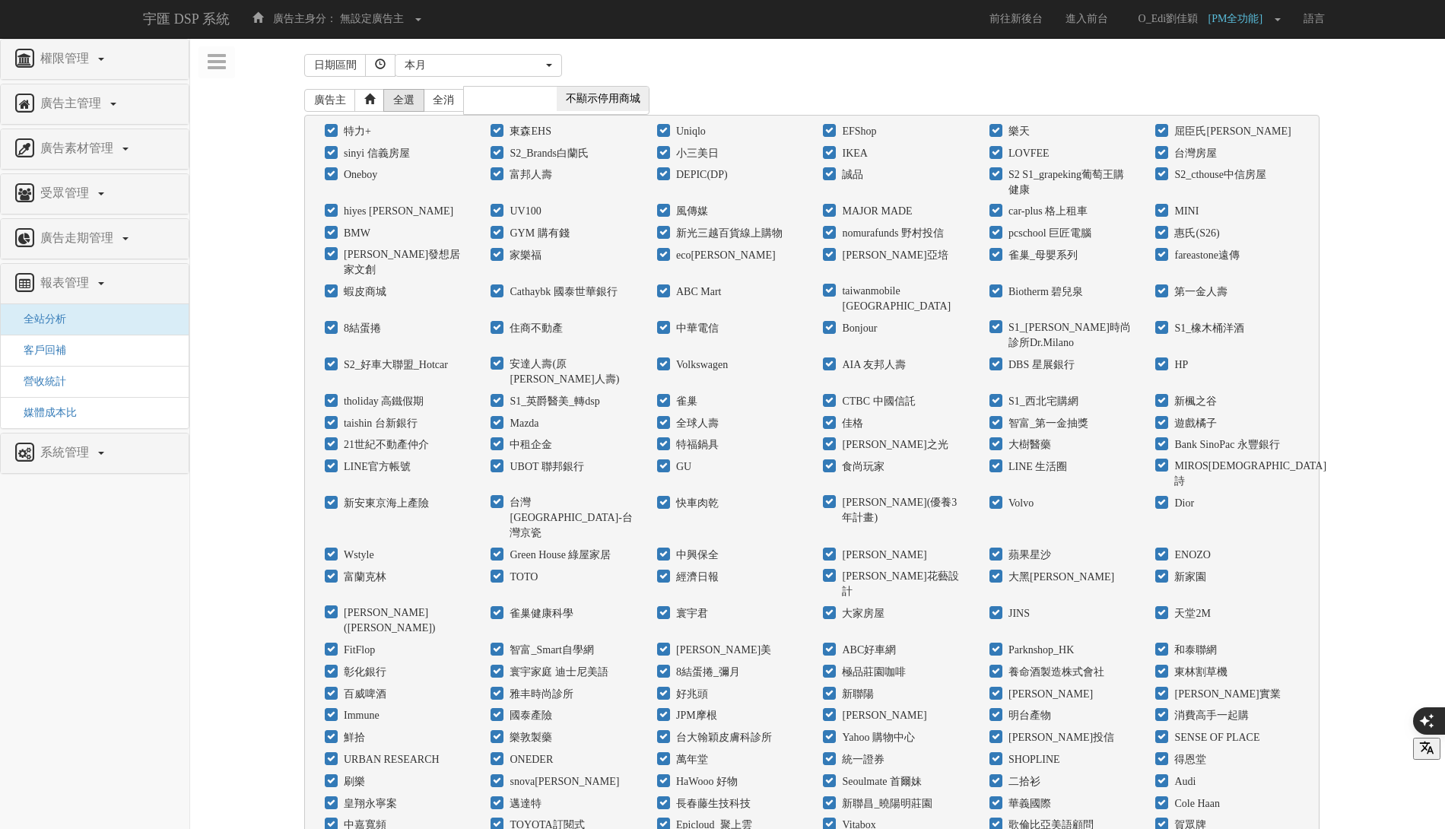
checkbox input "true"
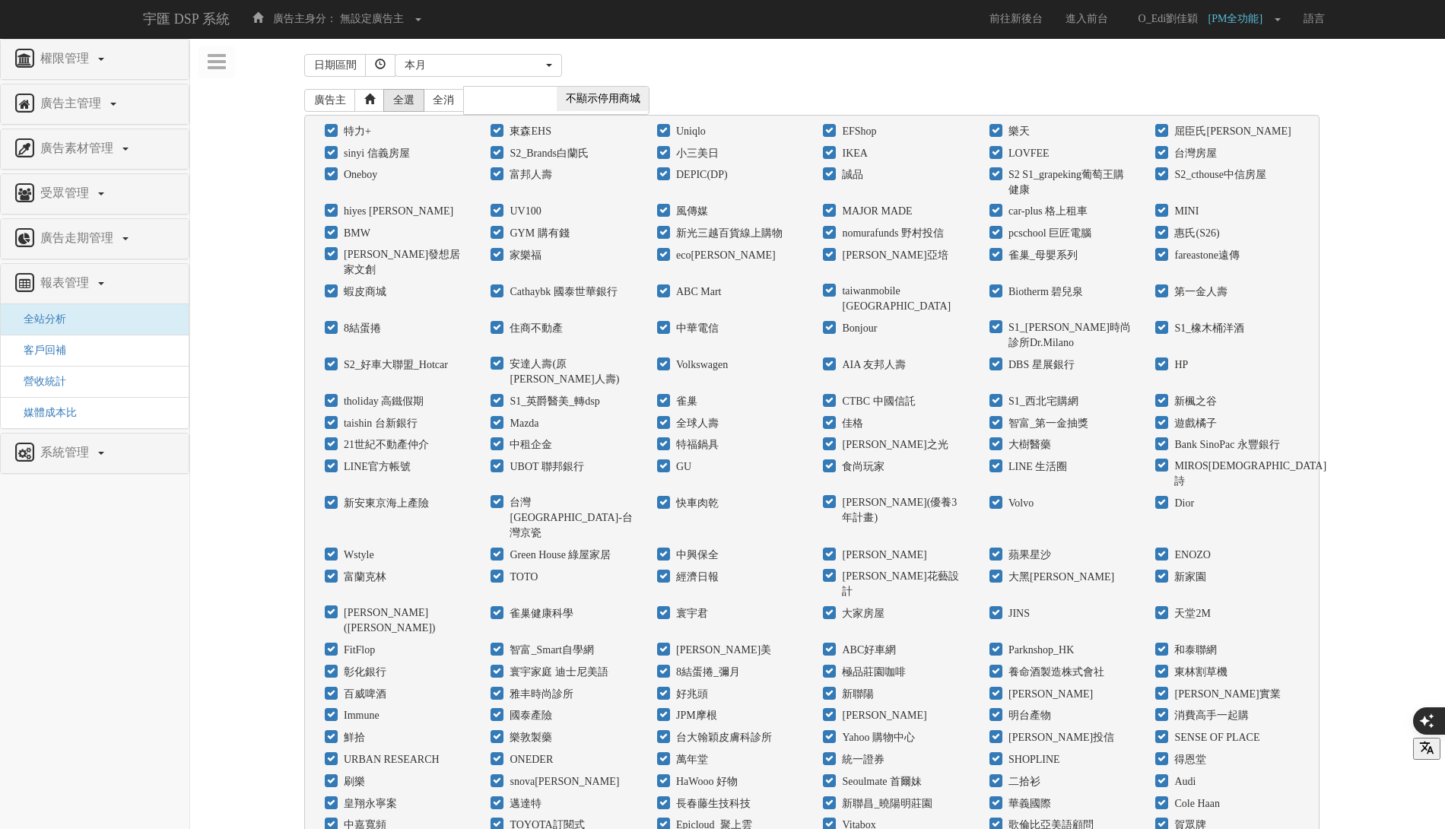
checkbox input "true"
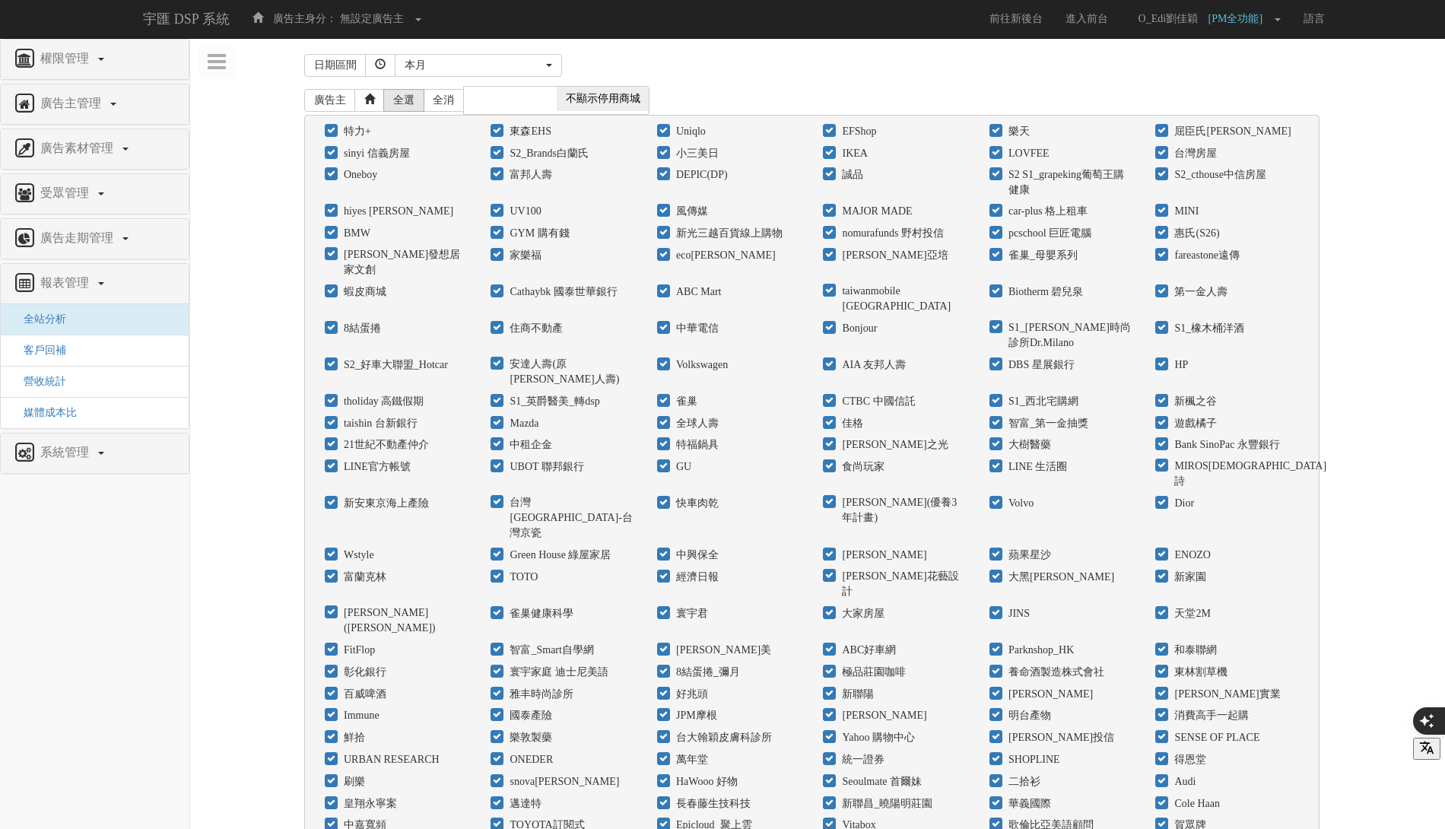
checkbox input "true"
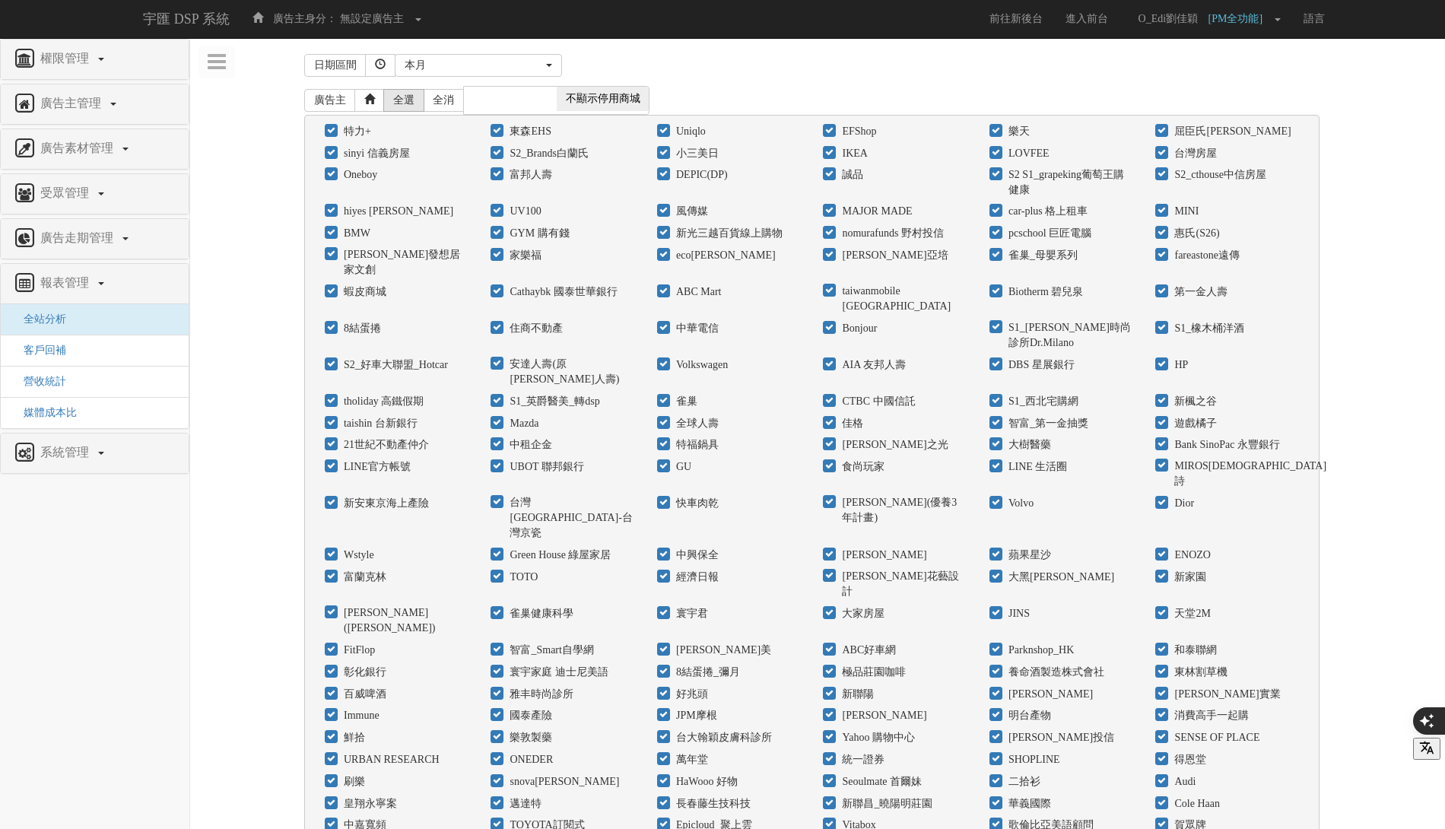
checkbox input "true"
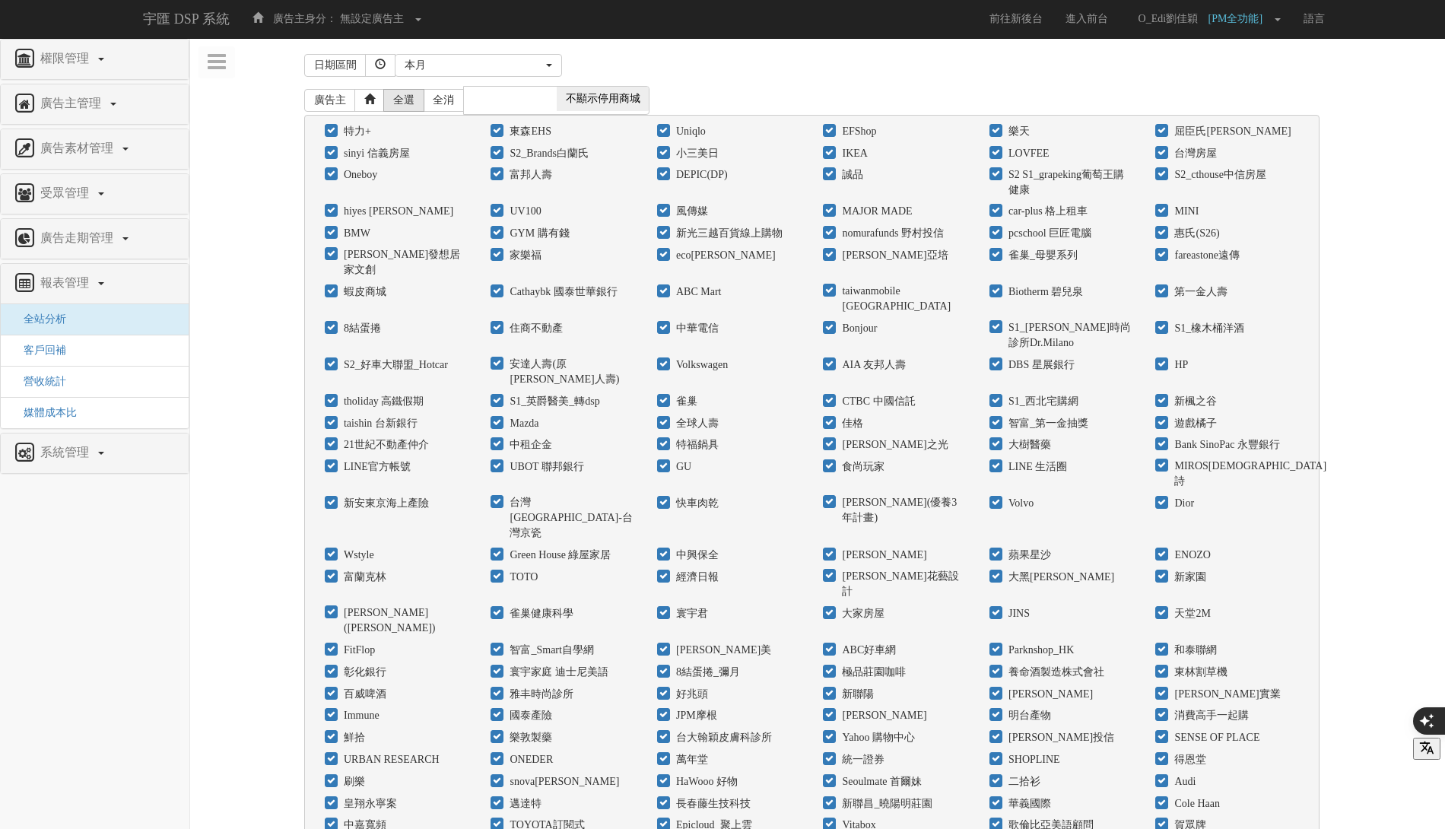
checkbox input "true"
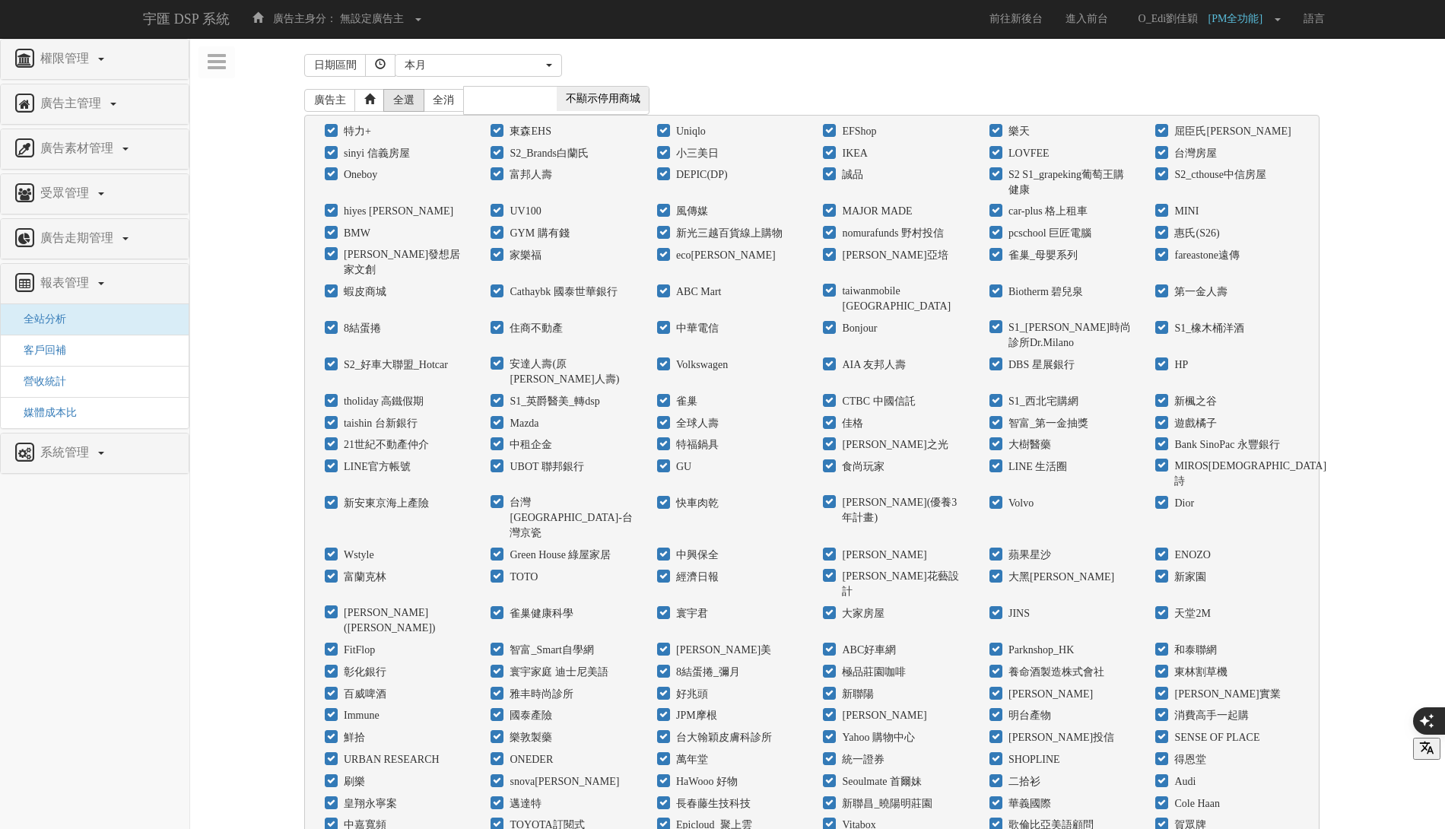
checkbox input "true"
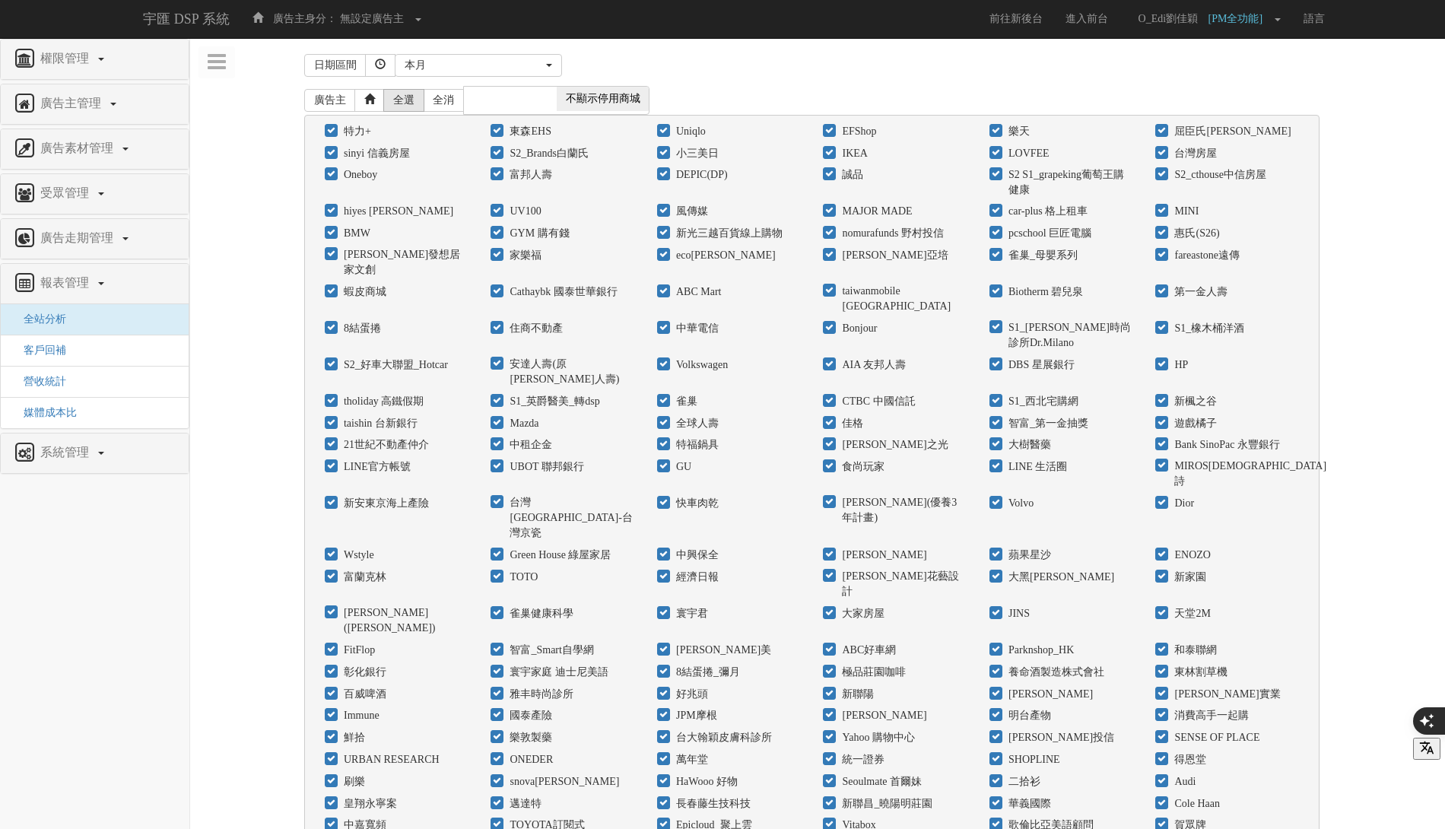
checkbox input "true"
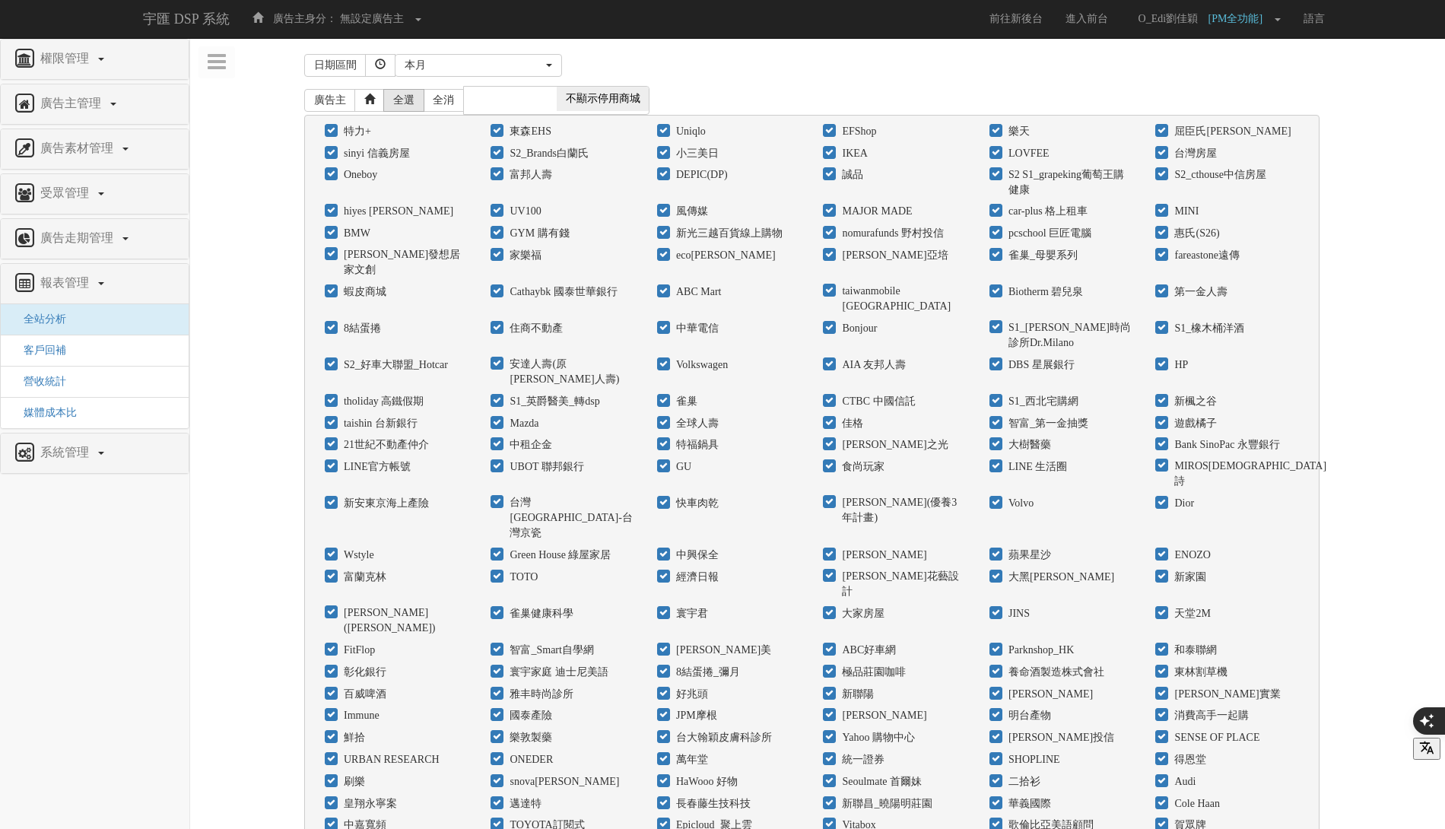
checkbox input "true"
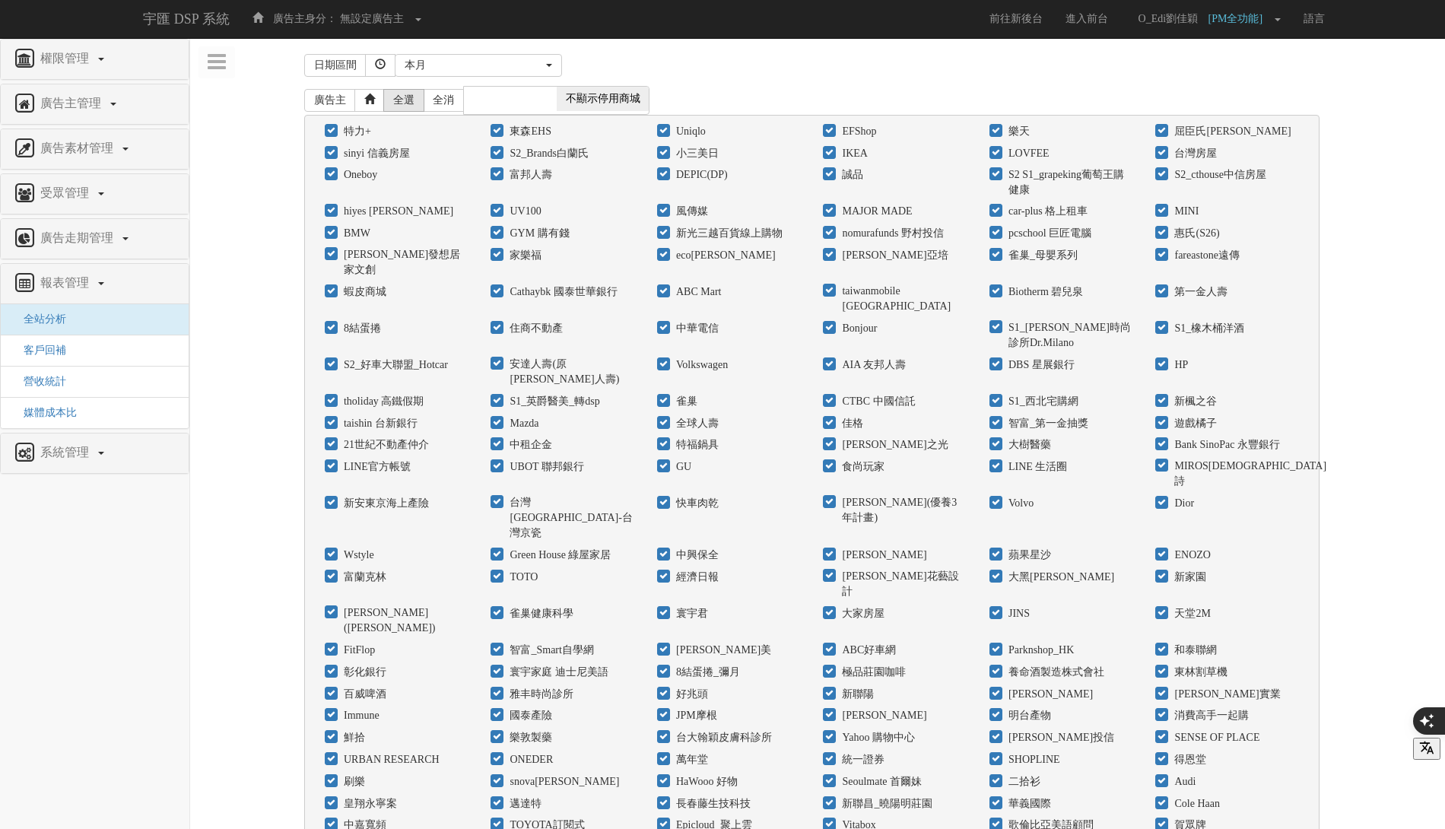
checkbox input "true"
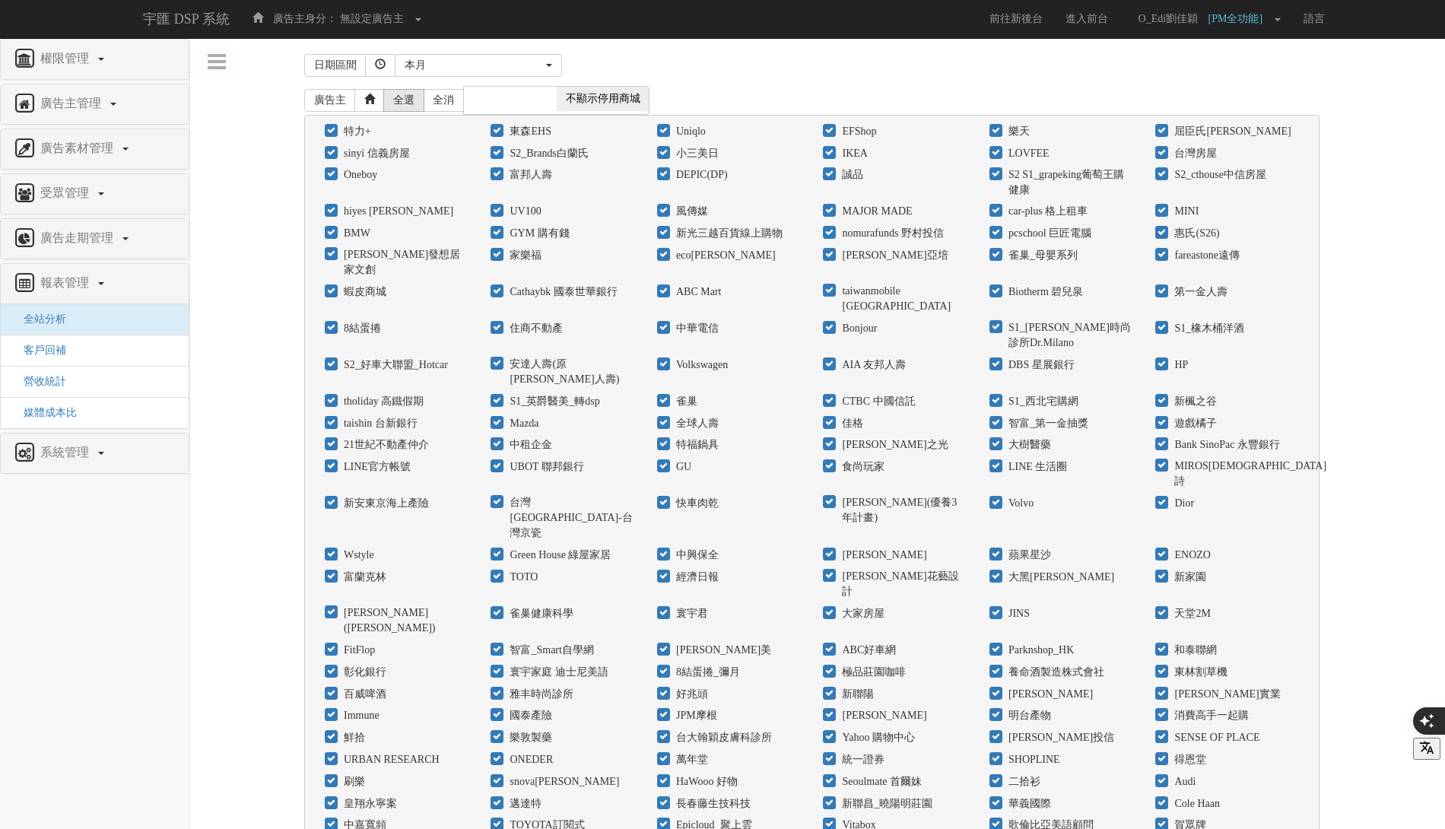
checkbox input "true"
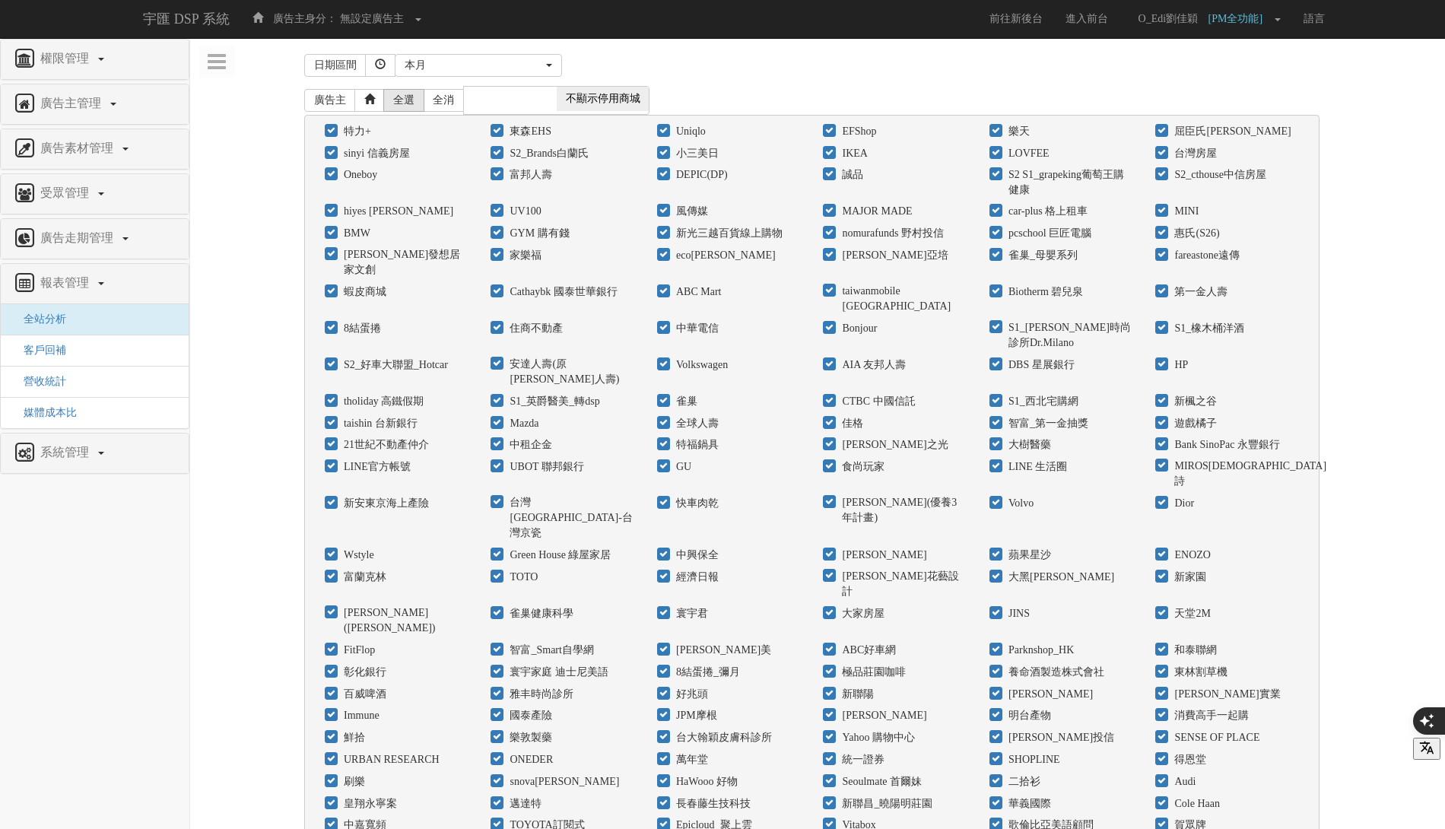
checkbox input "true"
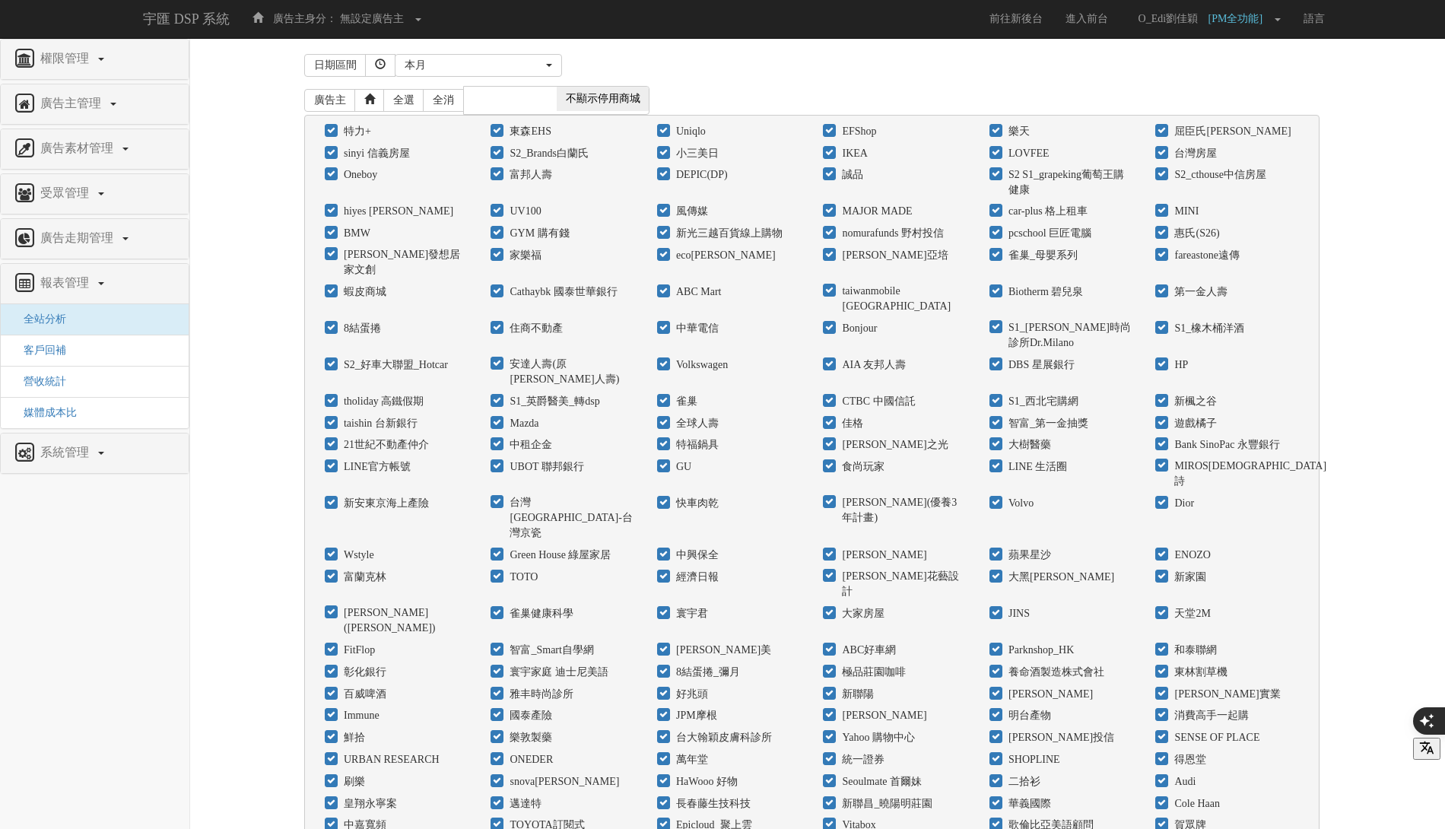
scroll to position [474, 0]
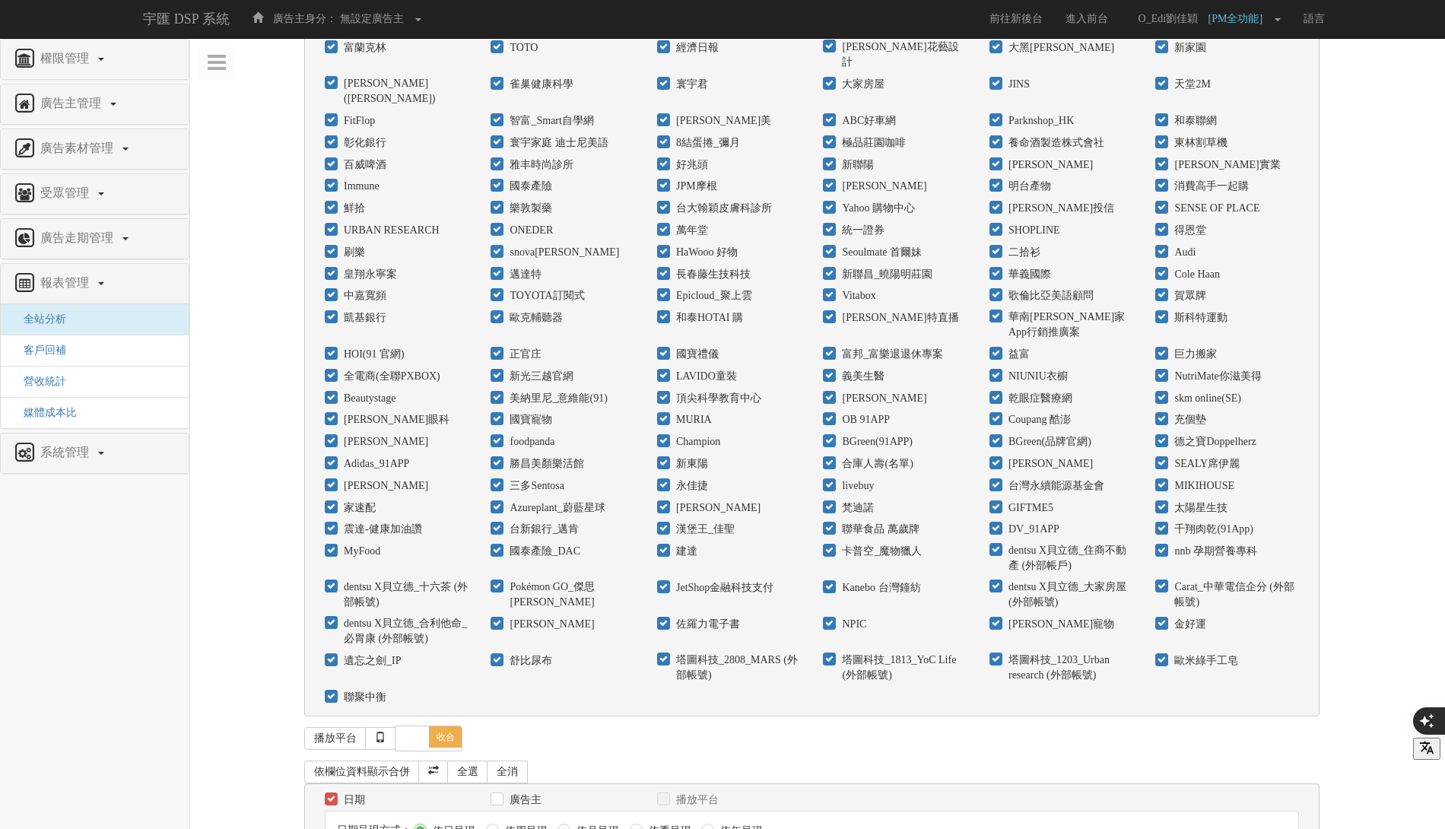
drag, startPoint x: 382, startPoint y: 789, endPoint x: 560, endPoint y: 678, distance: 210.4
click at [560, 678] on div "日期區間 昨天 本周 上週 本月 上月 過去7天 過去14天 過去30天 指定日期 本月 開始日期 [DATE] 結束日期 [DATE] 廣告主 全選 全消 …" at bounding box center [818, 212] width 1232 height 1385
click at [509, 792] on label "廣告主" at bounding box center [524, 799] width 36 height 15
click at [500, 795] on input "廣告主" at bounding box center [495, 800] width 10 height 10
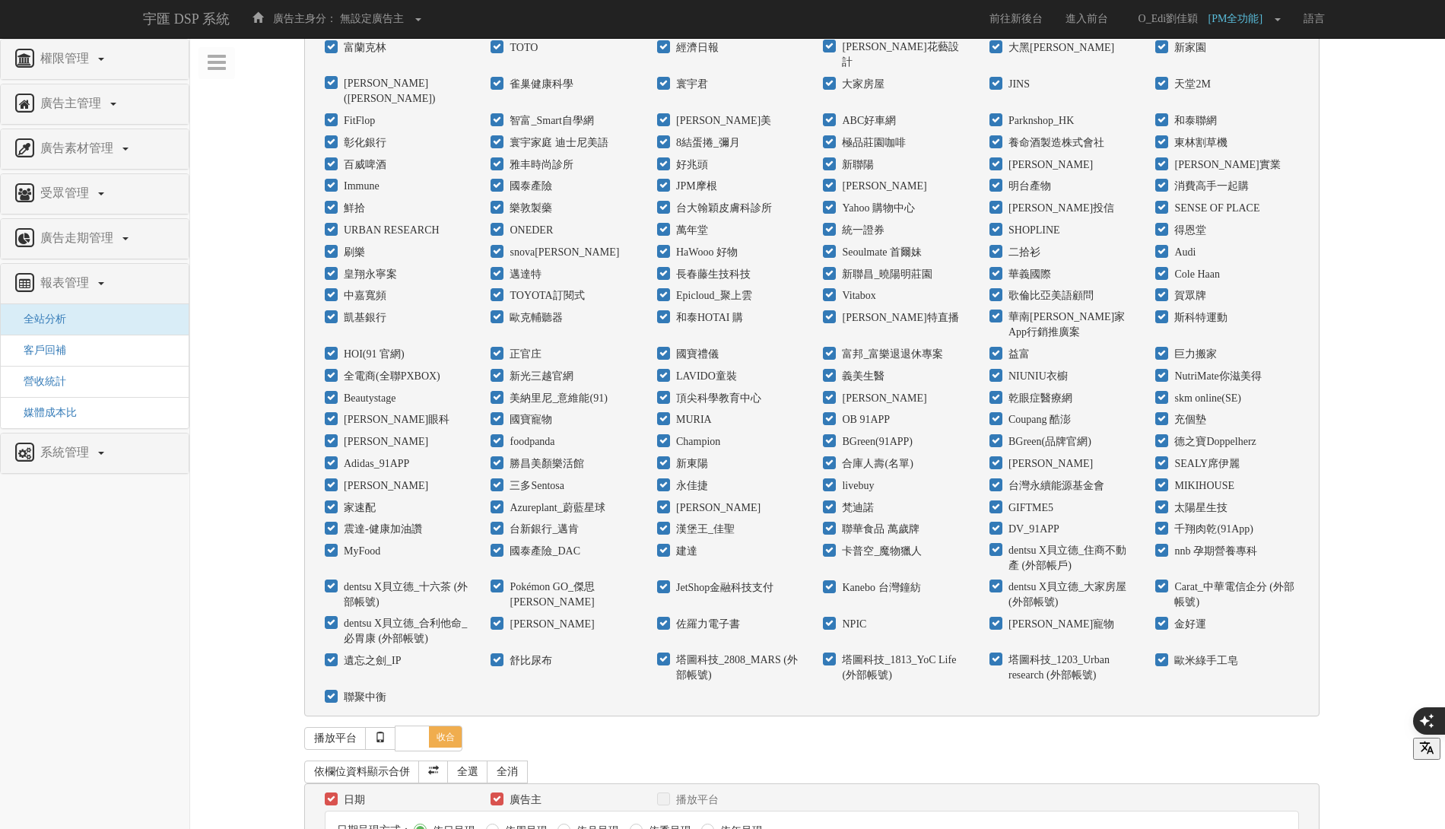
scroll to position [940, 0]
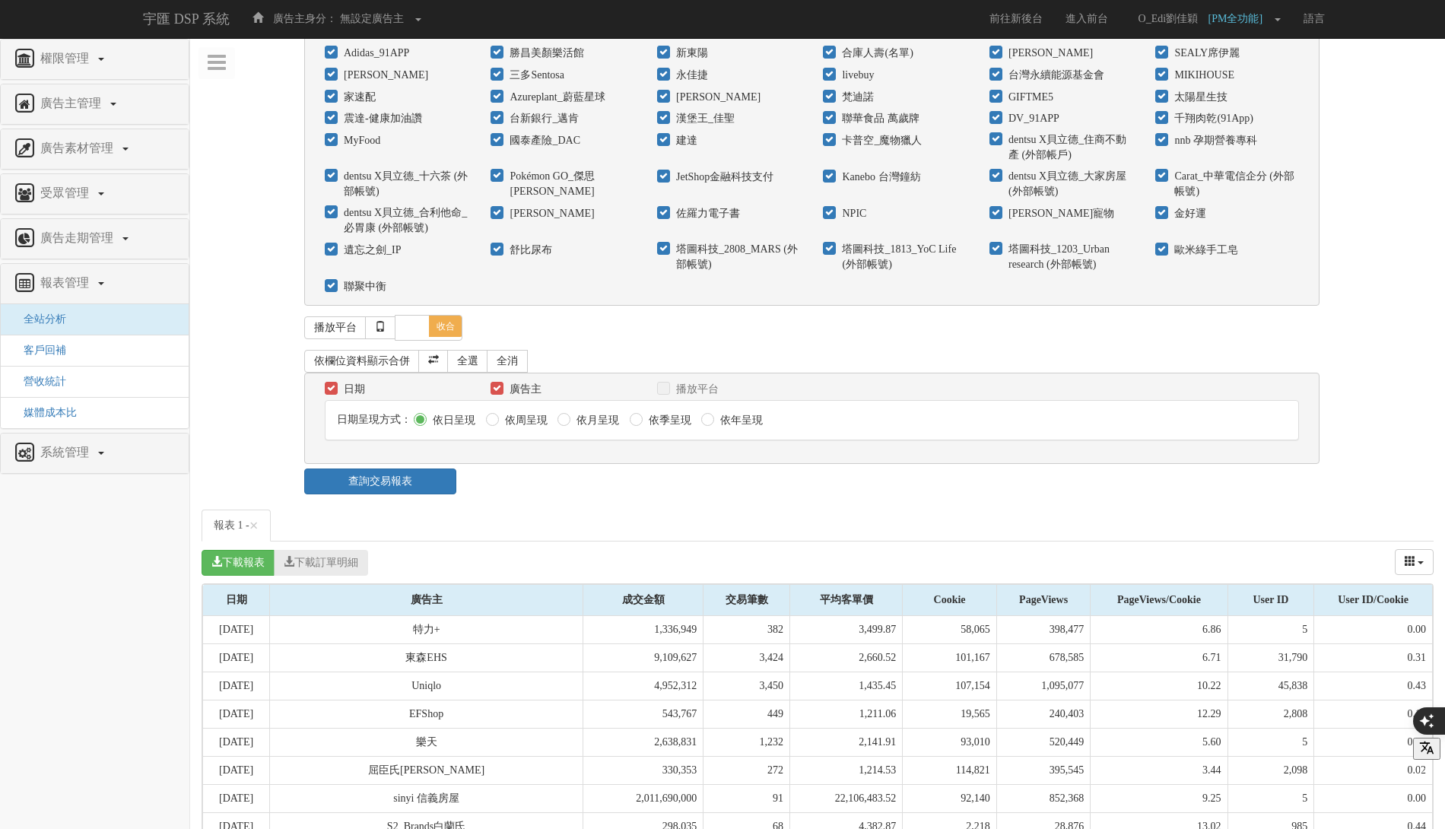
click at [591, 413] on label "依月呈現" at bounding box center [596, 420] width 46 height 15
click at [567, 415] on input "依月呈現" at bounding box center [562, 420] width 10 height 10
click at [418, 468] on link "查詢交易報表" at bounding box center [380, 481] width 152 height 26
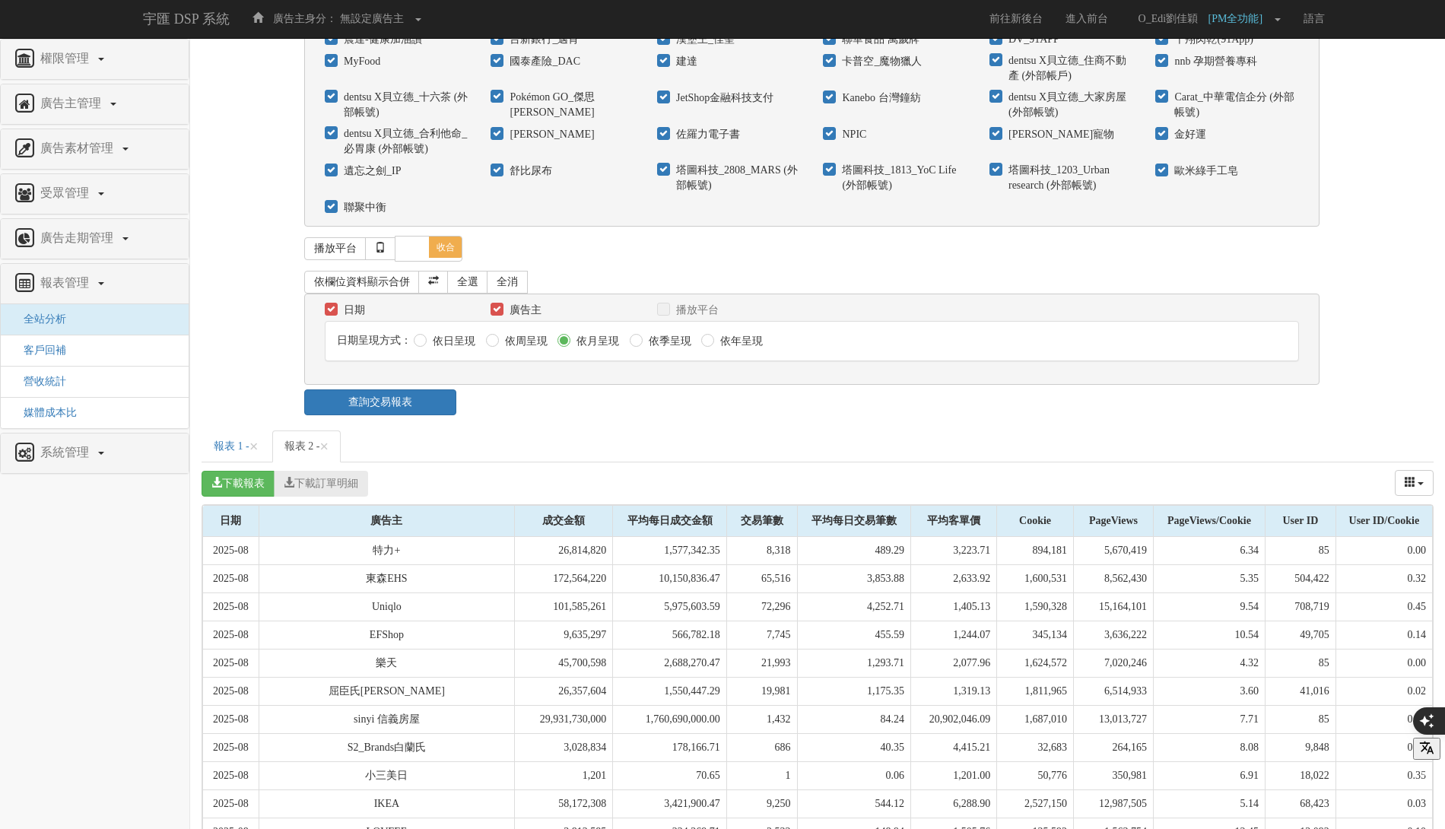
scroll to position [1032, 0]
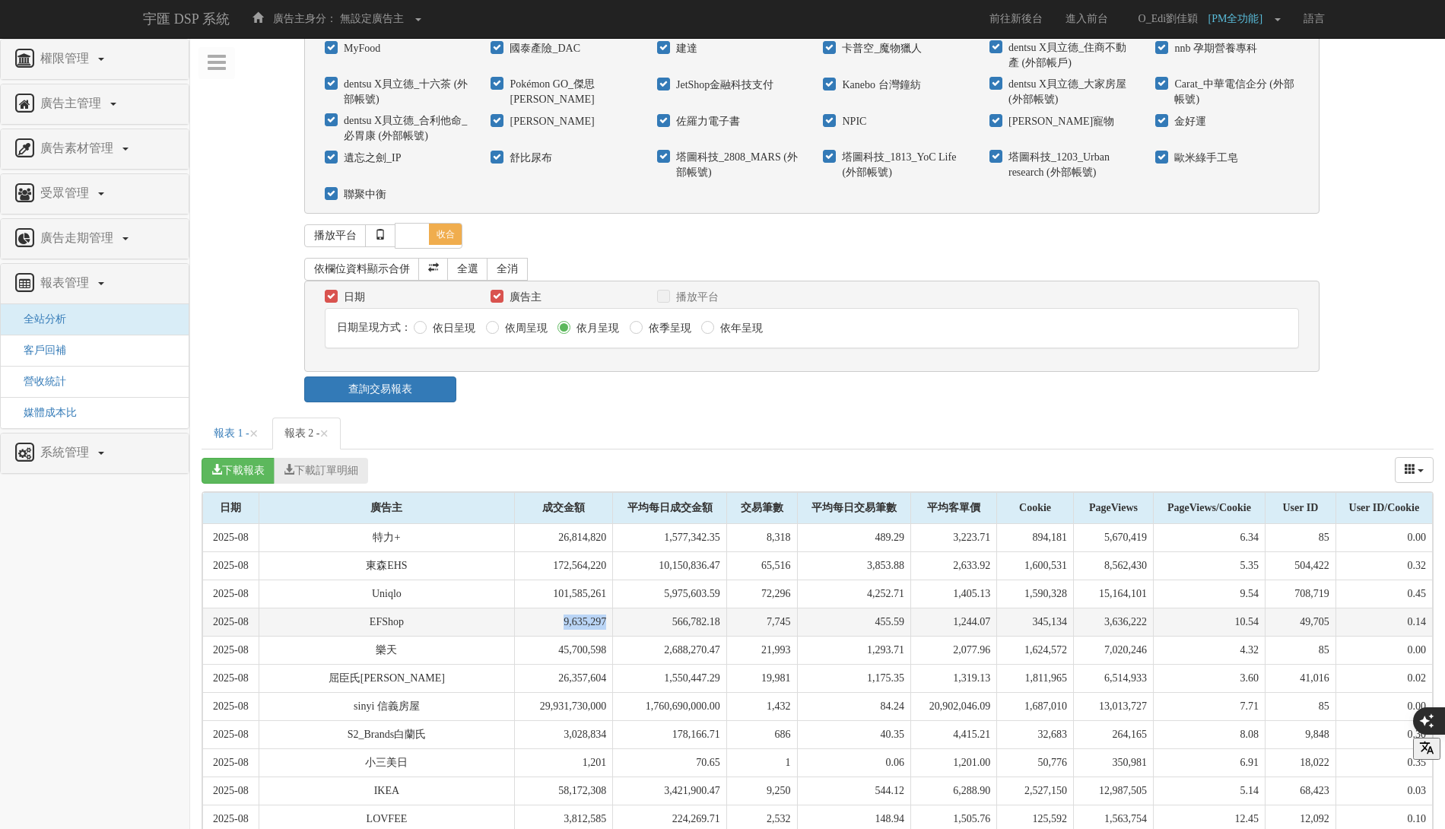
drag, startPoint x: 536, startPoint y: 514, endPoint x: 602, endPoint y: 513, distance: 66.2
click at [601, 608] on td "9,635,297" at bounding box center [564, 622] width 98 height 28
